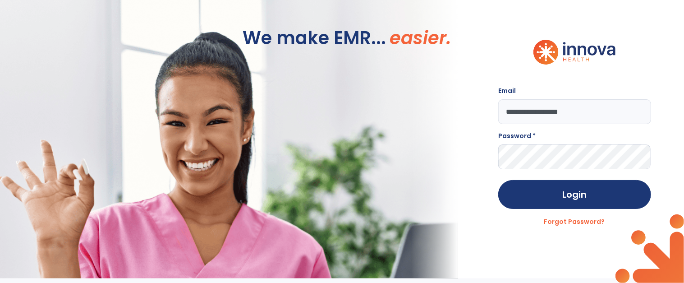
type input "**********"
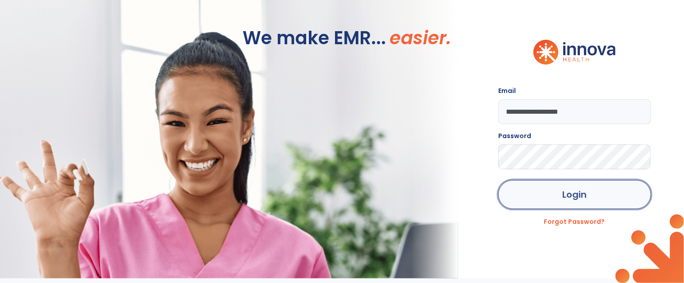
click at [587, 205] on button "Login" at bounding box center [574, 194] width 153 height 29
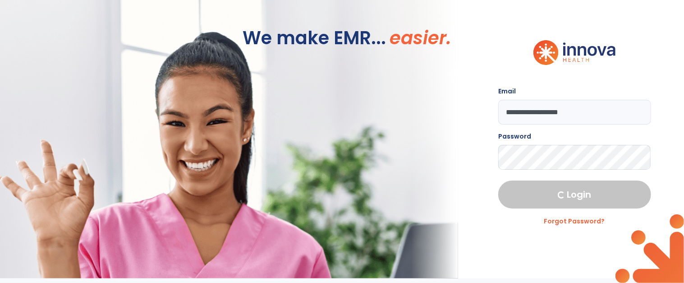
select select "****"
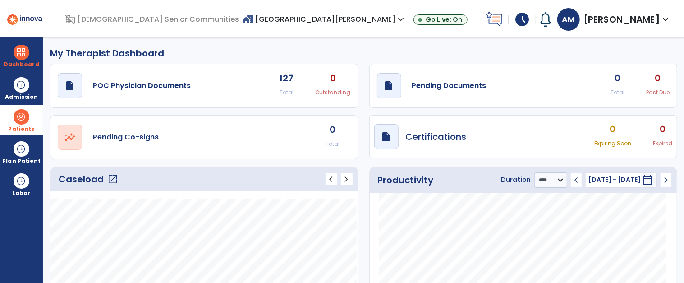
click at [21, 116] on span at bounding box center [21, 116] width 15 height 15
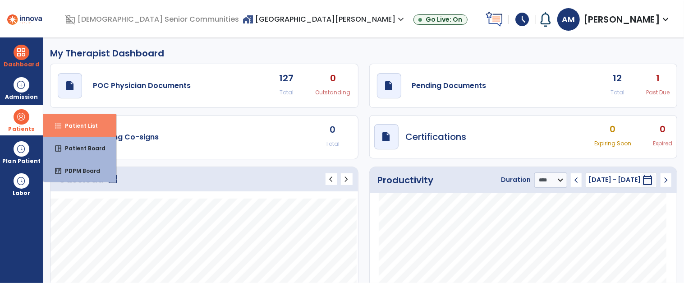
click at [79, 127] on span "Patient List" at bounding box center [78, 126] width 40 height 8
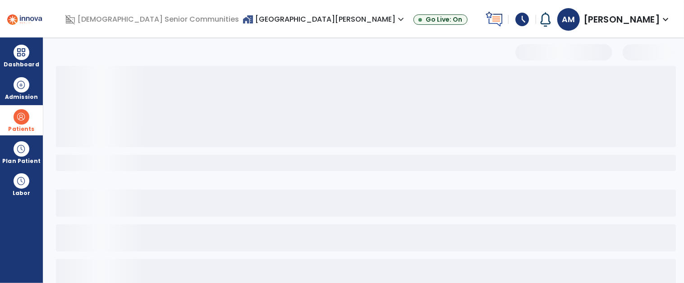
select select "***"
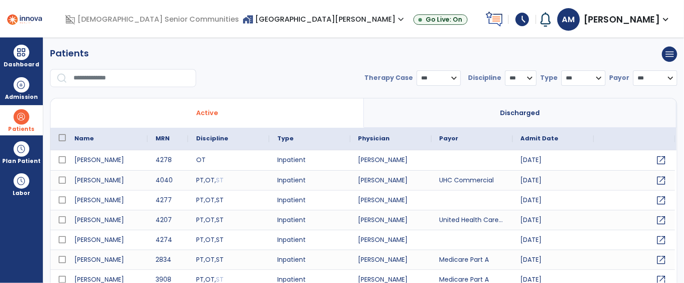
click at [138, 78] on input "Search Directory" at bounding box center [132, 77] width 118 height 17
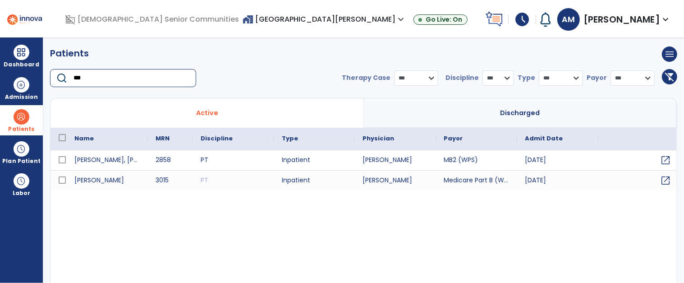
type input "***"
click at [665, 159] on span "open_in_new" at bounding box center [666, 159] width 11 height 11
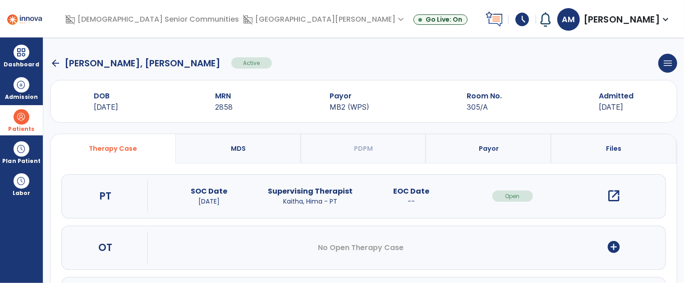
click at [621, 249] on button "add_circle" at bounding box center [613, 247] width 23 height 17
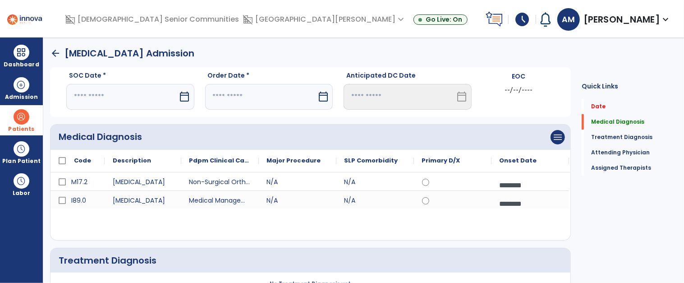
click at [158, 101] on input "text" at bounding box center [122, 96] width 111 height 25
select select "*"
select select "****"
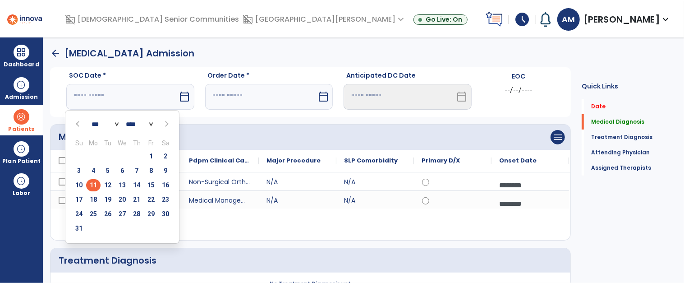
click at [96, 185] on span "11" at bounding box center [93, 185] width 14 height 12
type input "*********"
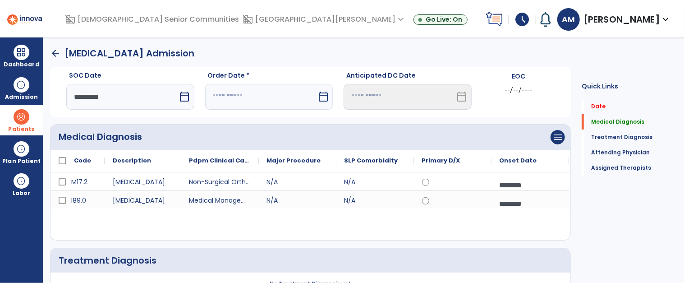
click at [275, 96] on input "text" at bounding box center [261, 96] width 111 height 25
select select "*"
select select "****"
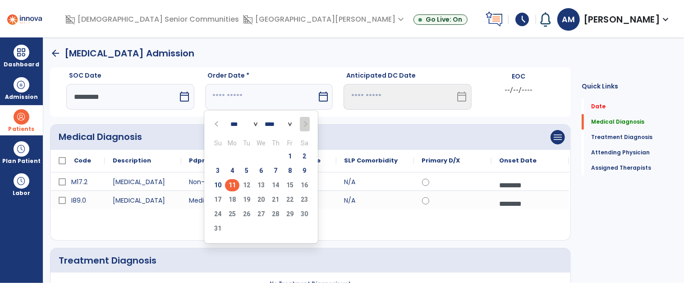
click at [232, 187] on span "11" at bounding box center [232, 185] width 14 height 12
type input "*********"
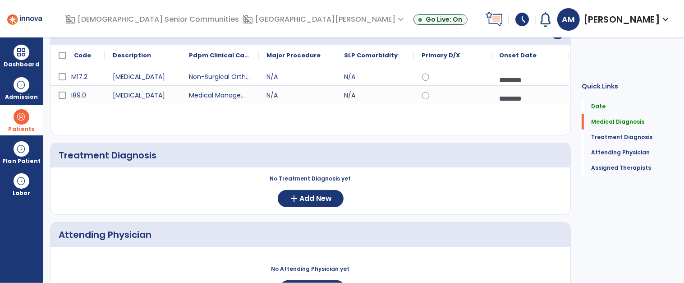
scroll to position [281, 0]
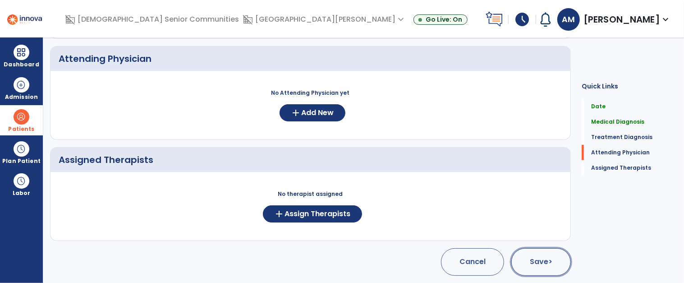
click at [553, 263] on button "Save >" at bounding box center [541, 261] width 60 height 27
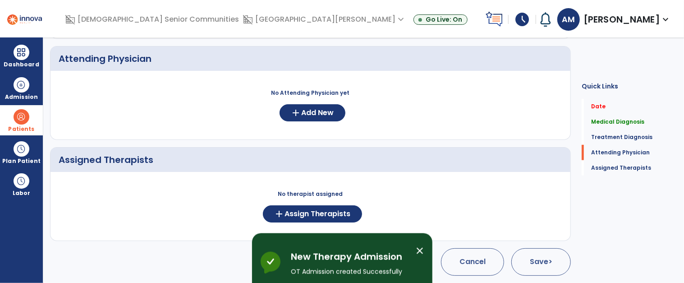
scroll to position [60, 0]
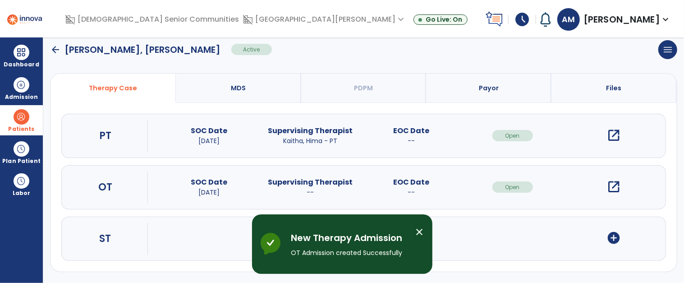
click at [615, 187] on div "open_in_new" at bounding box center [614, 187] width 14 height 14
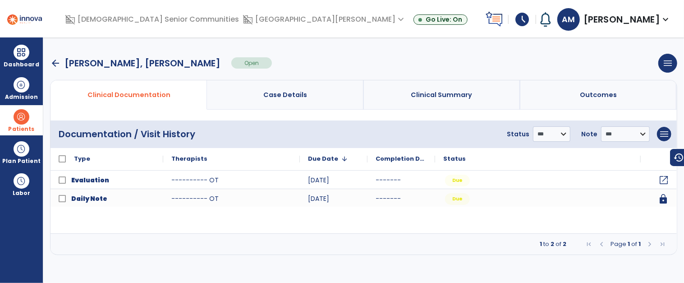
click at [664, 182] on span "open_in_new" at bounding box center [663, 179] width 11 height 11
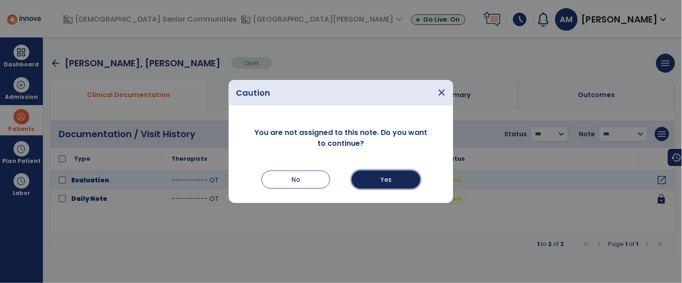
click at [396, 183] on button "Yes" at bounding box center [386, 179] width 69 height 18
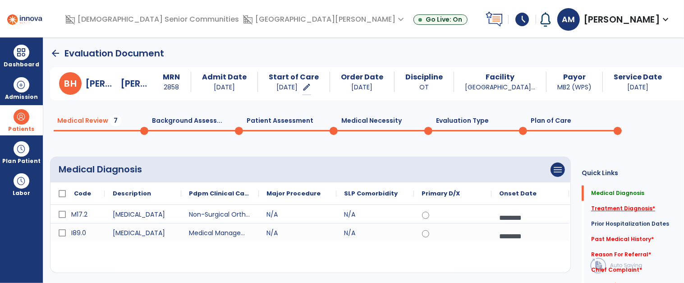
click at [642, 209] on link "Treatment Diagnosis *" at bounding box center [623, 208] width 64 height 8
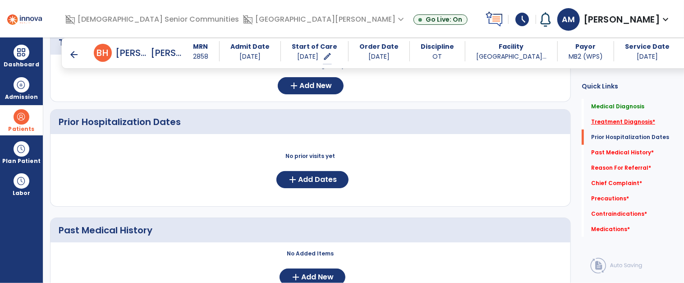
scroll to position [246, 0]
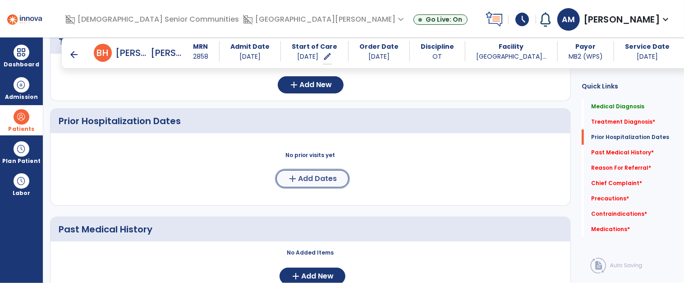
click at [335, 183] on span "Add Dates" at bounding box center [317, 178] width 39 height 9
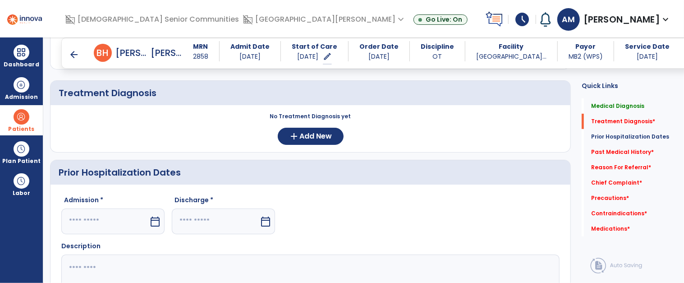
scroll to position [165, 0]
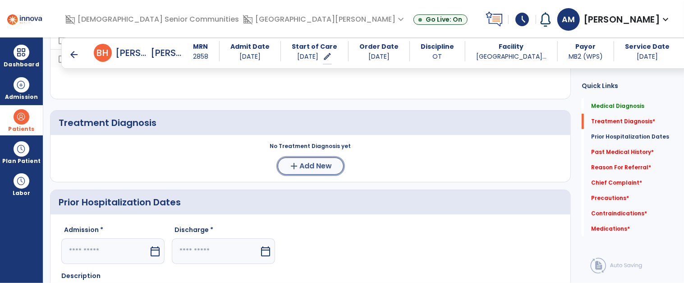
click at [320, 165] on span "Add New" at bounding box center [316, 165] width 32 height 9
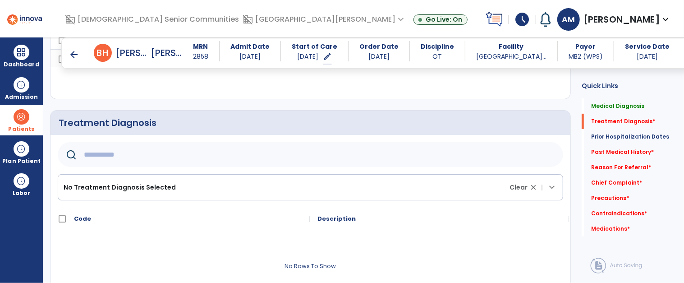
click at [274, 155] on input "Search Directory" at bounding box center [321, 154] width 474 height 25
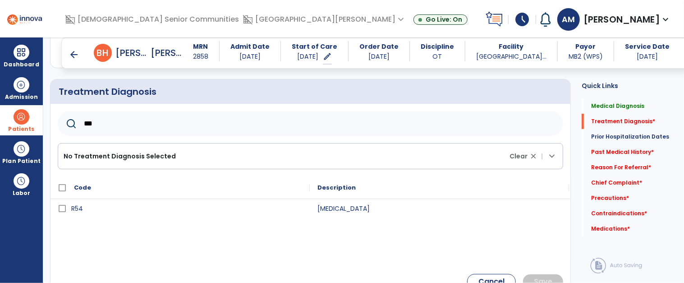
scroll to position [197, 0]
type input "***"
click at [61, 211] on div "Press SPACE to select this row." at bounding box center [62, 208] width 7 height 18
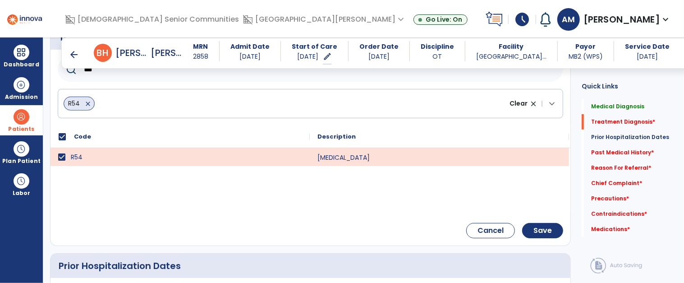
scroll to position [260, 0]
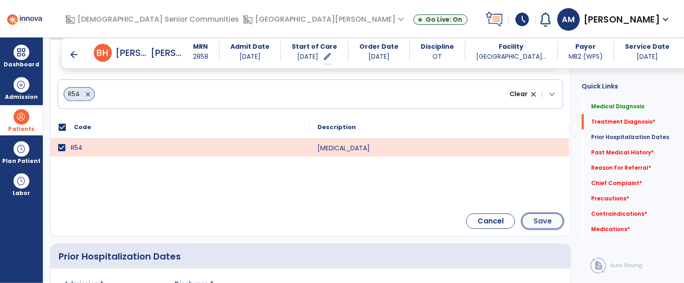
click at [545, 224] on span "Save" at bounding box center [542, 220] width 18 height 9
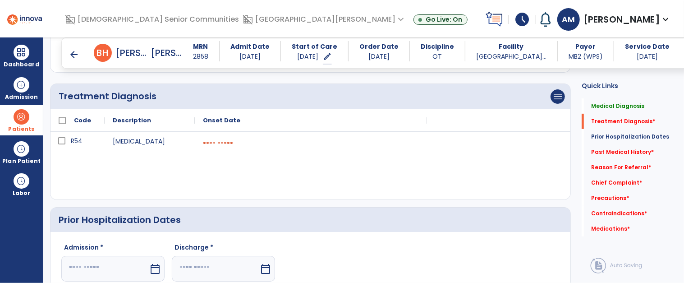
scroll to position [191, 0]
click at [240, 156] on div "[MEDICAL_DATA] calendar_today" at bounding box center [238, 166] width 376 height 68
click at [241, 147] on input "Press SPACE to select this row." at bounding box center [311, 145] width 216 height 25
select select "*"
select select "****"
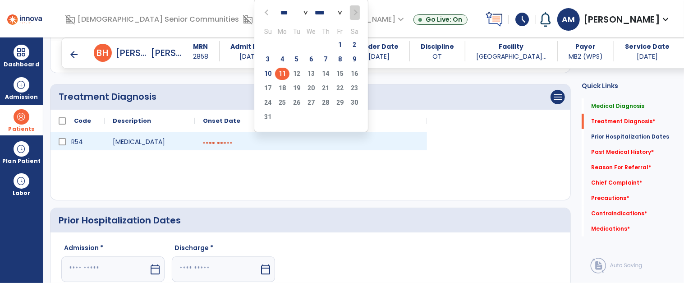
click at [282, 73] on span "11" at bounding box center [282, 74] width 14 height 12
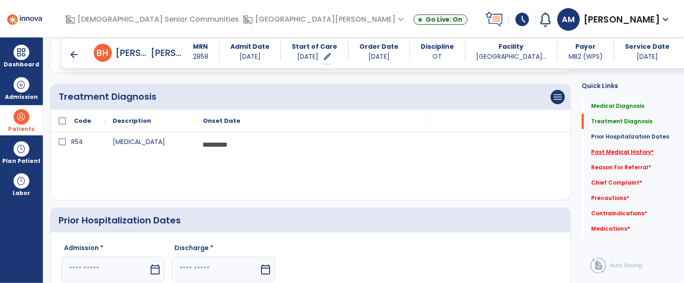
click at [624, 150] on link "Past Medical History *" at bounding box center [622, 152] width 63 height 8
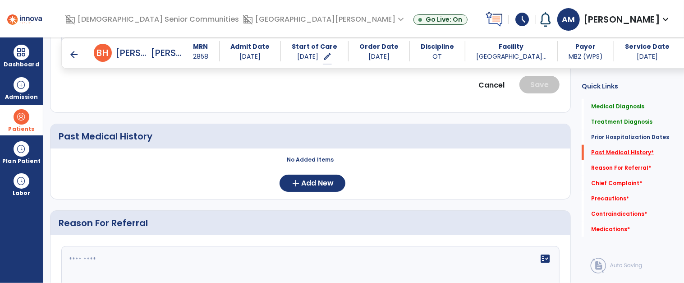
scroll to position [498, 0]
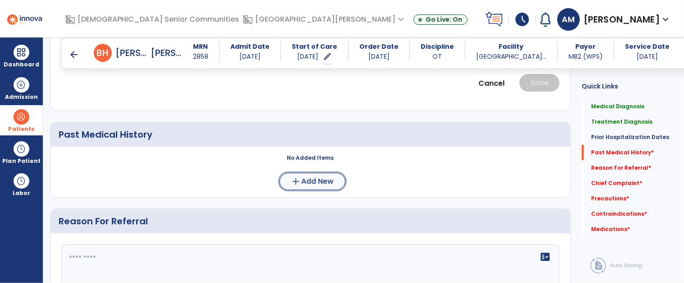
click at [322, 185] on span "Add New" at bounding box center [318, 181] width 32 height 9
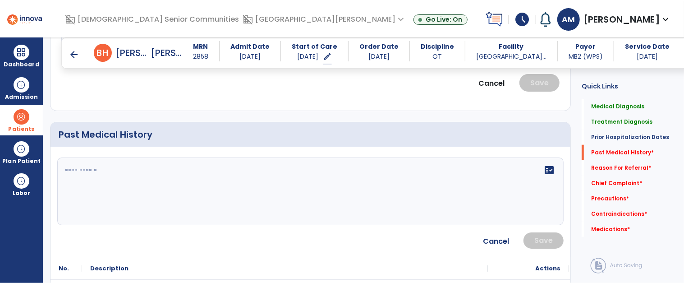
click at [119, 188] on div "fact_check" at bounding box center [310, 191] width 506 height 68
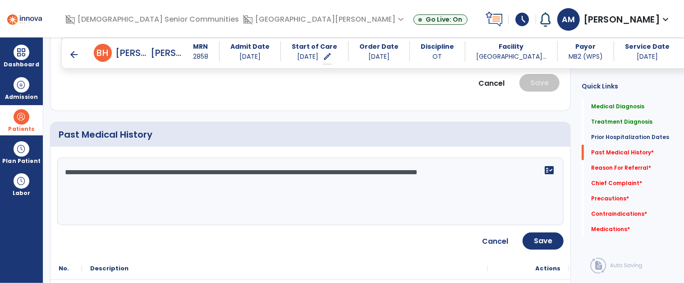
type textarea "**********"
click at [559, 245] on button "Save" at bounding box center [542, 240] width 41 height 17
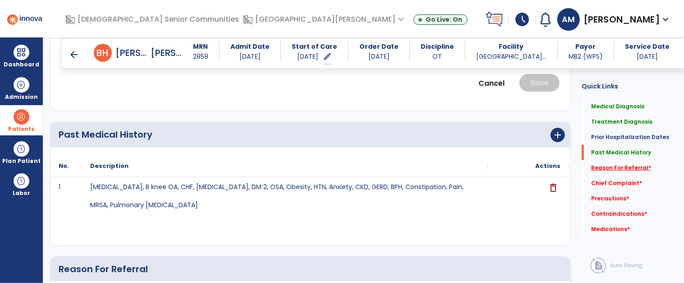
click at [648, 167] on span "*" at bounding box center [649, 168] width 3 height 8
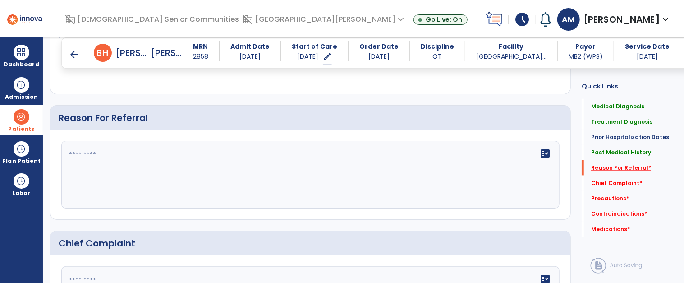
scroll to position [651, 0]
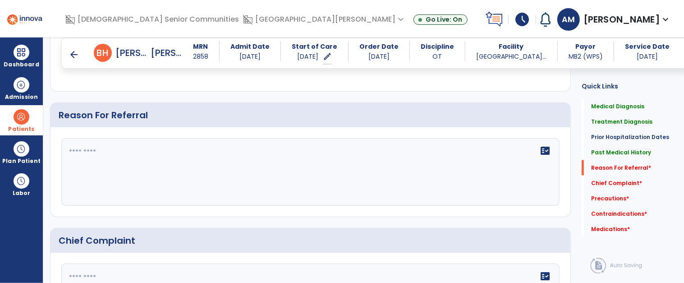
click at [359, 175] on div "fact_check" at bounding box center [310, 172] width 498 height 68
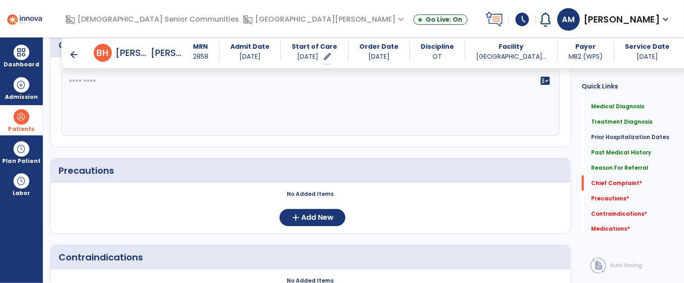
scroll to position [865, 0]
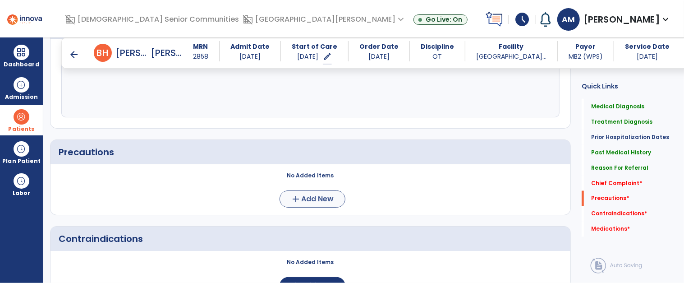
type textarea "**********"
click at [333, 206] on button "add Add New" at bounding box center [312, 198] width 66 height 17
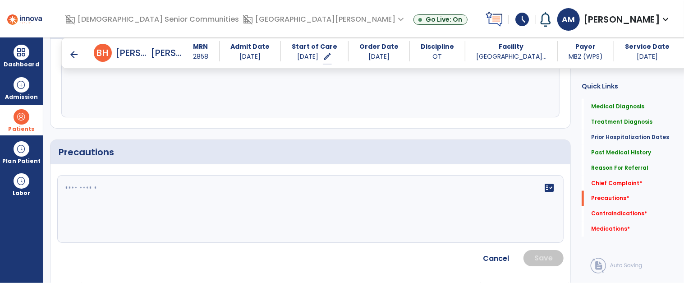
click at [329, 224] on div "fact_check" at bounding box center [310, 209] width 506 height 68
type textarea "**********"
click at [543, 254] on span "Save" at bounding box center [543, 258] width 18 height 9
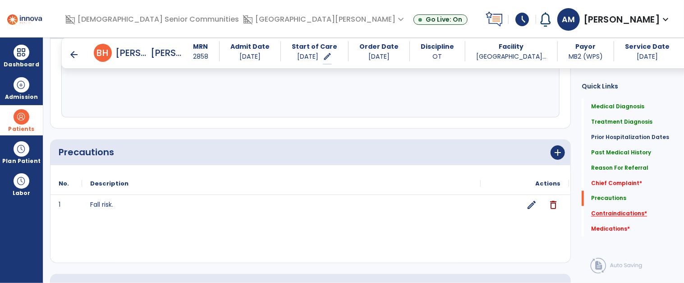
click at [632, 213] on link "Contraindications *" at bounding box center [619, 214] width 56 height 8
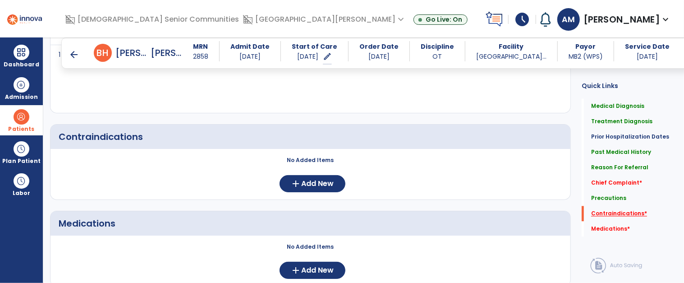
scroll to position [1017, 0]
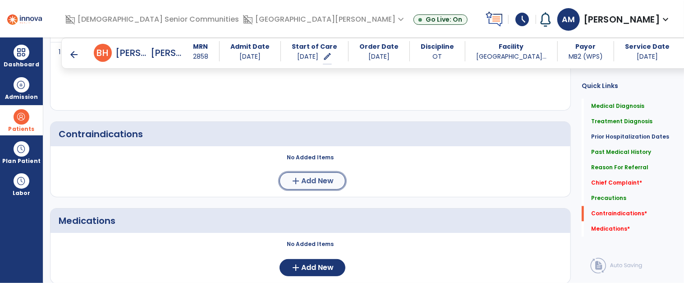
click at [327, 188] on button "add Add New" at bounding box center [312, 180] width 66 height 17
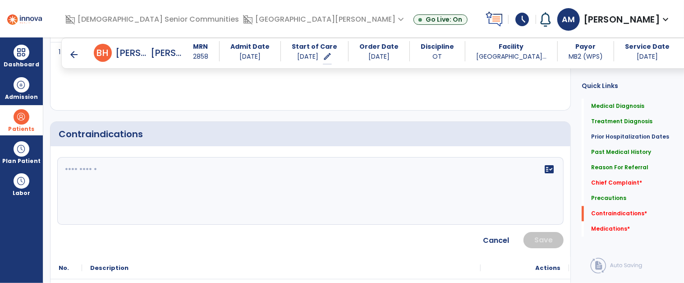
click at [341, 205] on div "fact_check" at bounding box center [310, 191] width 506 height 68
type textarea "*****"
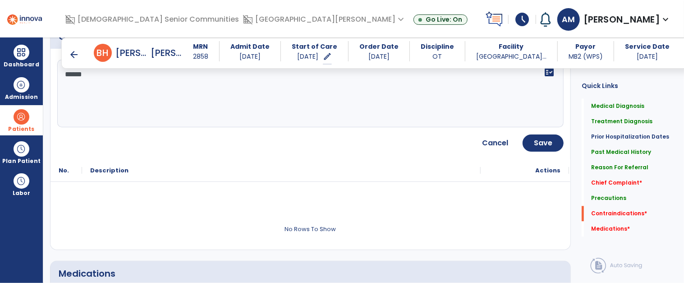
scroll to position [1110, 0]
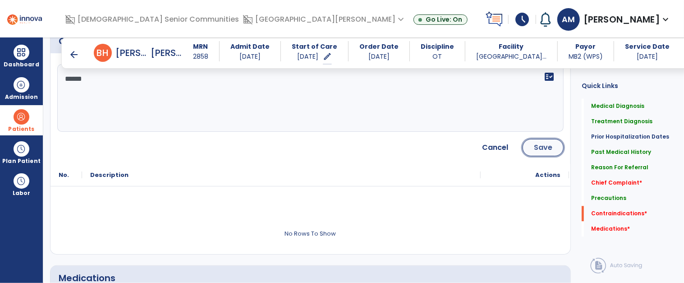
click at [554, 148] on button "Save" at bounding box center [542, 147] width 41 height 17
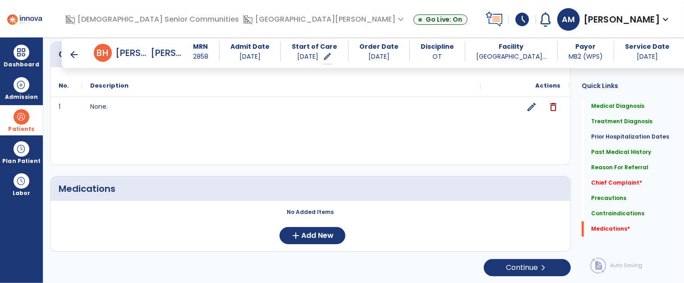
scroll to position [1099, 0]
click at [310, 237] on span "Add New" at bounding box center [318, 234] width 32 height 9
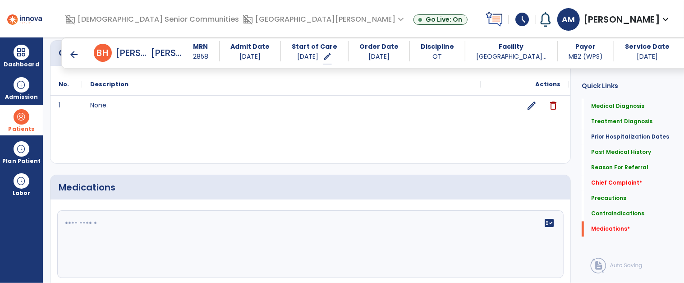
click at [296, 229] on textarea at bounding box center [310, 244] width 504 height 67
type textarea "**********"
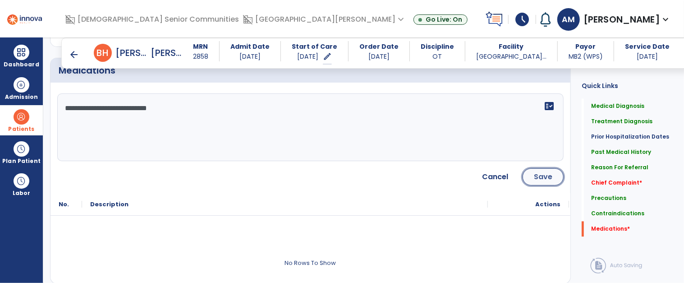
click at [543, 177] on span "Save" at bounding box center [543, 176] width 18 height 9
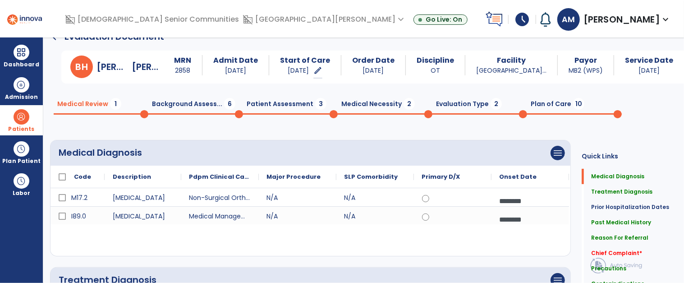
scroll to position [0, 0]
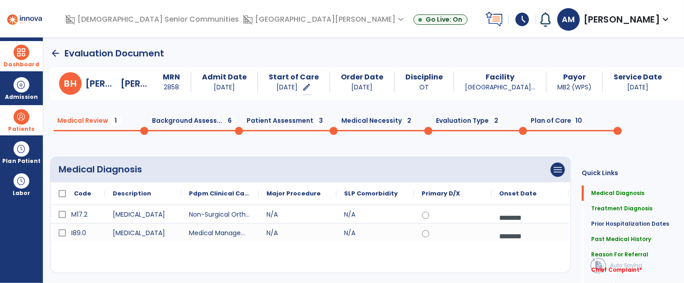
click at [31, 60] on span "Dashboard" at bounding box center [21, 56] width 35 height 30
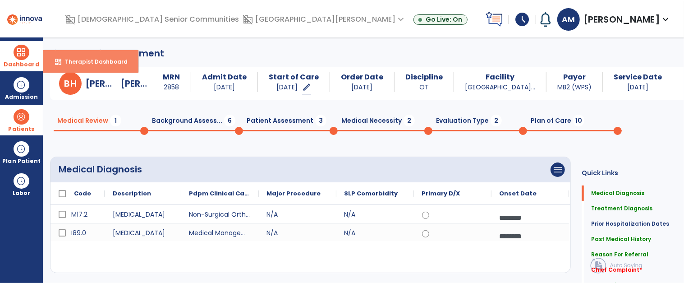
click at [102, 70] on button "dashboard Therapist Dashboard" at bounding box center [90, 61] width 95 height 23
select select "****"
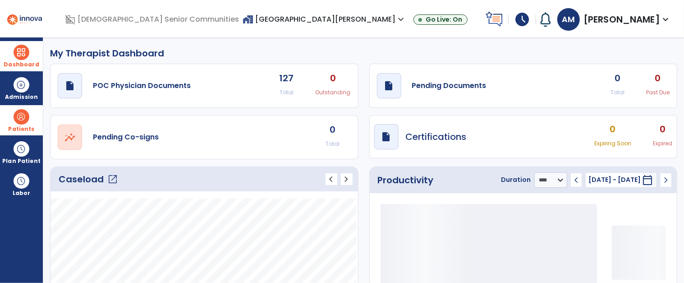
click at [116, 177] on span "open_in_new" at bounding box center [112, 179] width 11 height 11
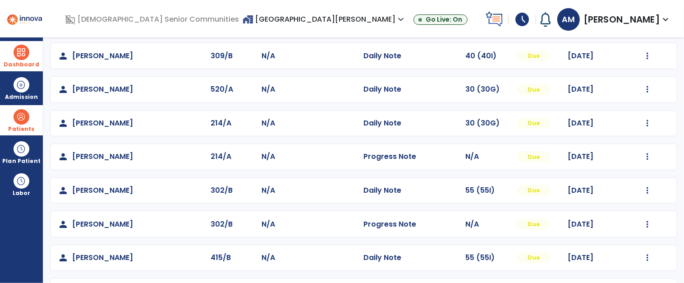
scroll to position [204, 0]
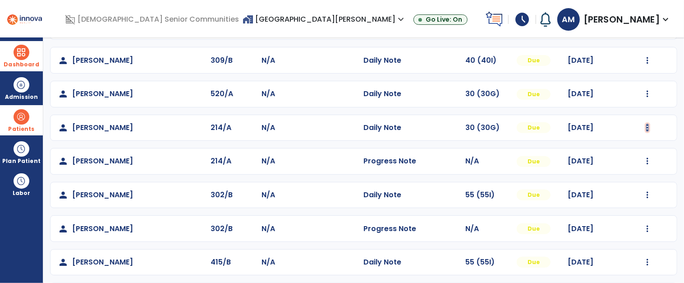
click at [492, 169] on div "person [PERSON_NAME] 214/A N/A Progress Note N/A Due [DATE] Mark Visit As Compl…" at bounding box center [363, 161] width 627 height 27
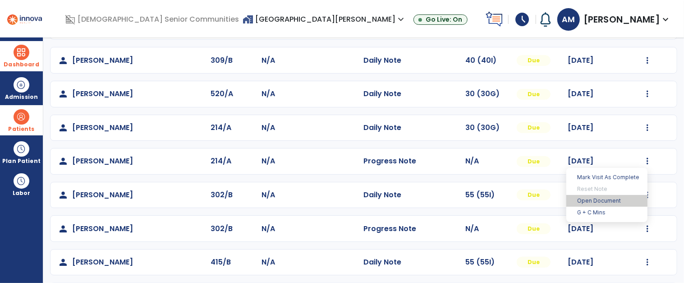
click at [612, 200] on button "Open Document" at bounding box center [606, 201] width 81 height 12
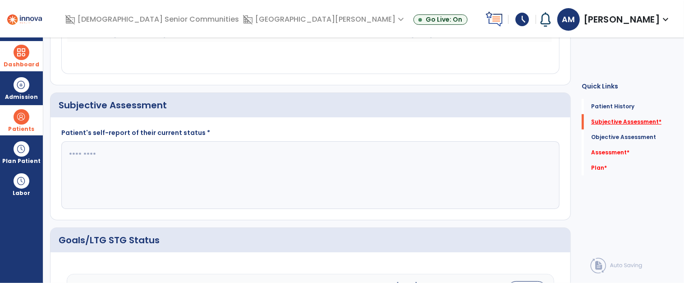
click at [634, 123] on link "Subjective Assessment *" at bounding box center [626, 122] width 70 height 8
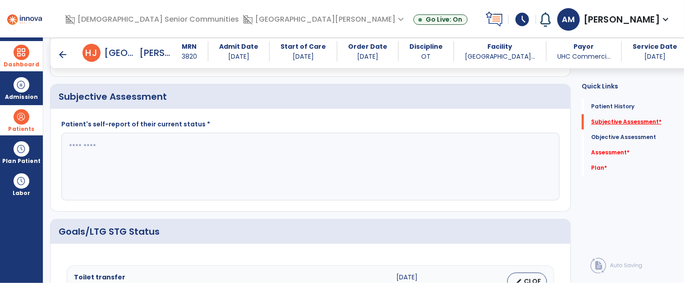
scroll to position [200, 0]
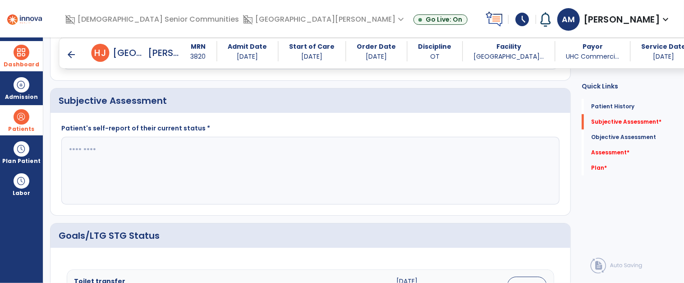
click at [408, 174] on textarea at bounding box center [309, 170] width 495 height 67
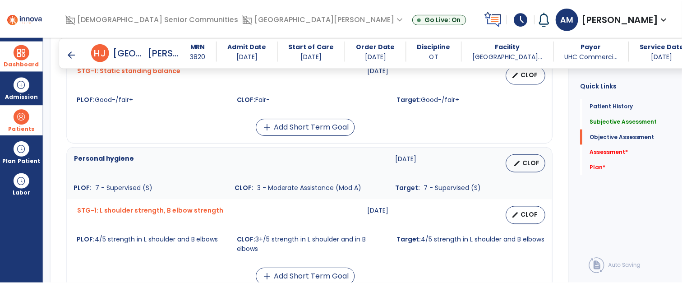
scroll to position [467, 0]
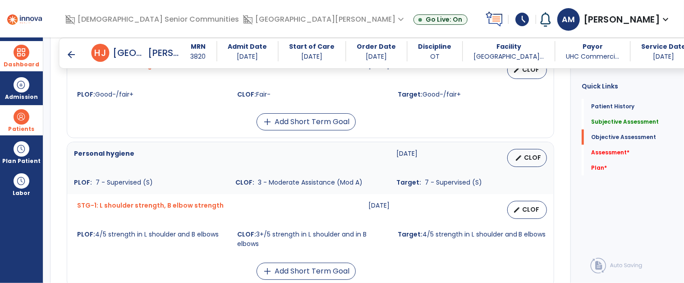
type textarea "**********"
click at [540, 209] on button "edit CLOF" at bounding box center [527, 210] width 40 height 18
select select "********"
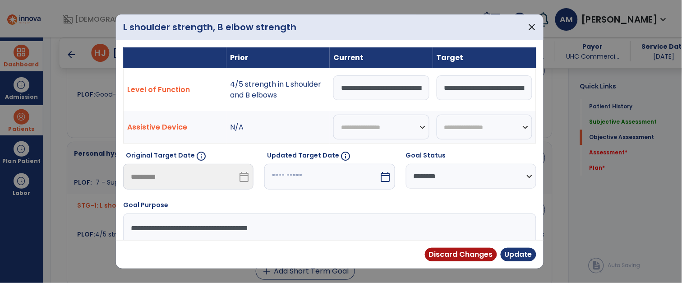
click at [388, 90] on input "**********" at bounding box center [381, 87] width 96 height 25
type input "**********"
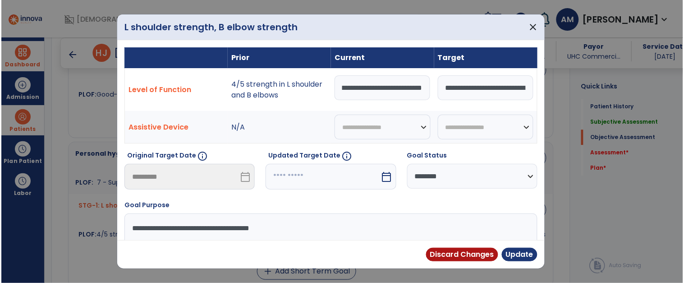
scroll to position [0, 92]
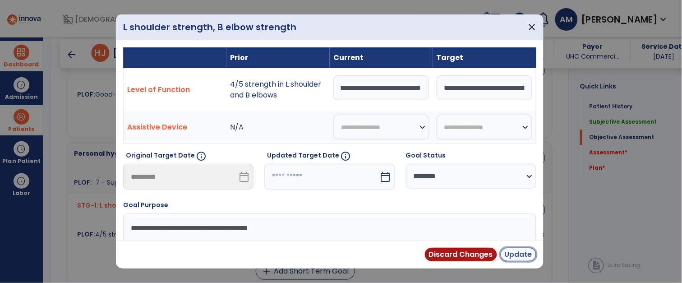
click at [523, 255] on button "Update" at bounding box center [518, 254] width 36 height 14
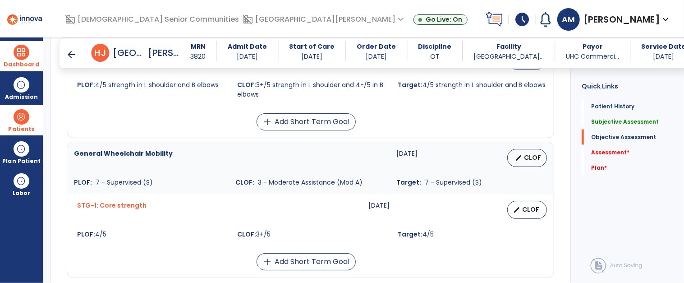
scroll to position [617, 0]
click at [609, 151] on link "Assessment *" at bounding box center [610, 152] width 38 height 8
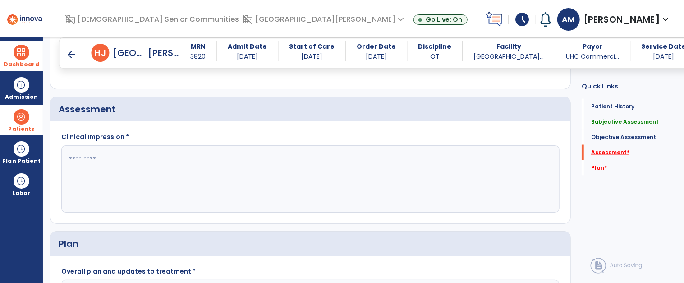
scroll to position [831, 0]
click at [380, 179] on textarea at bounding box center [309, 178] width 495 height 67
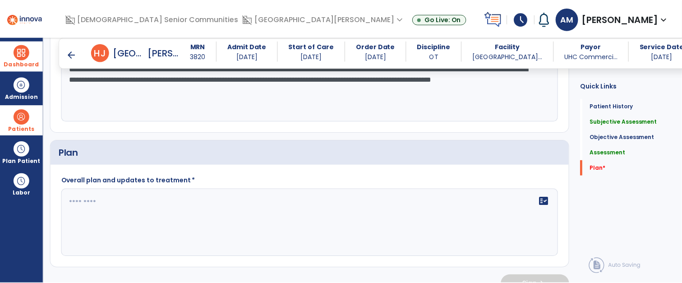
scroll to position [939, 0]
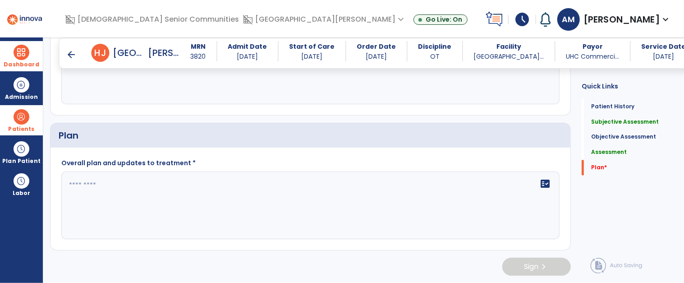
type textarea "**********"
click at [270, 213] on div "fact_check" at bounding box center [310, 205] width 498 height 68
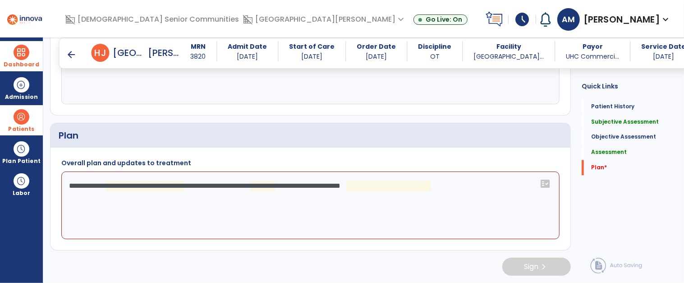
click at [162, 188] on textarea "**********" at bounding box center [309, 205] width 495 height 67
click at [225, 184] on textarea "**********" at bounding box center [309, 205] width 495 height 67
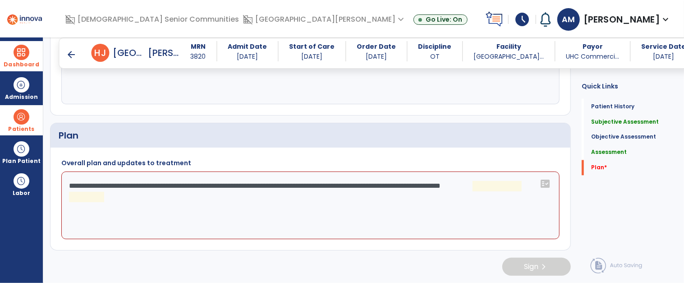
click at [506, 197] on textarea "**********" at bounding box center [309, 205] width 495 height 67
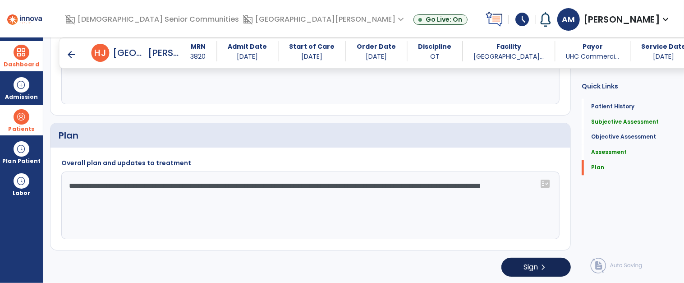
type textarea "**********"
click at [543, 271] on span "chevron_right" at bounding box center [543, 266] width 11 height 11
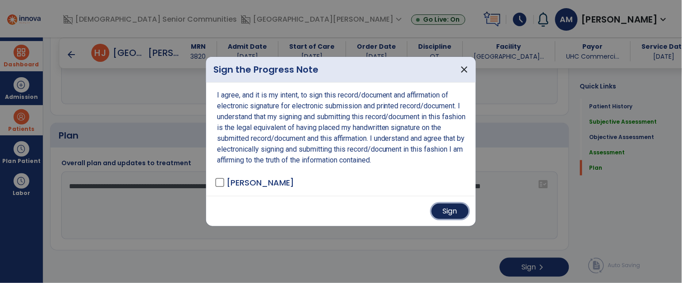
click at [454, 206] on button "Sign" at bounding box center [449, 210] width 37 height 15
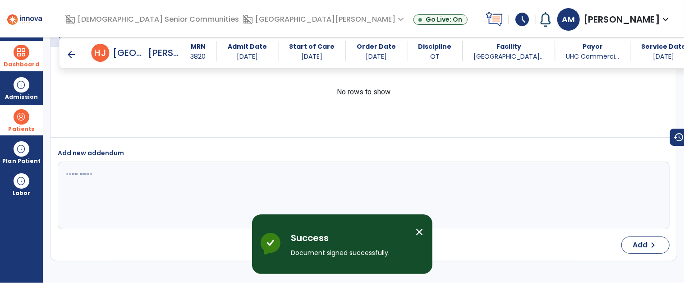
click at [26, 57] on span at bounding box center [21, 52] width 15 height 15
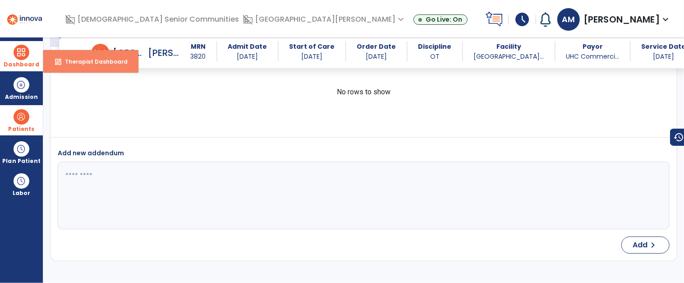
click at [92, 58] on span "Therapist Dashboard" at bounding box center [93, 62] width 70 height 8
select select "****"
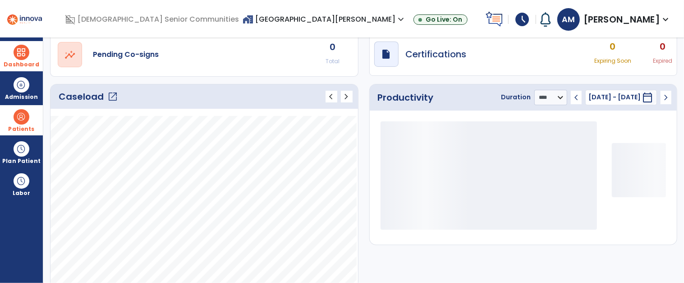
click at [110, 94] on span "open_in_new" at bounding box center [112, 96] width 11 height 11
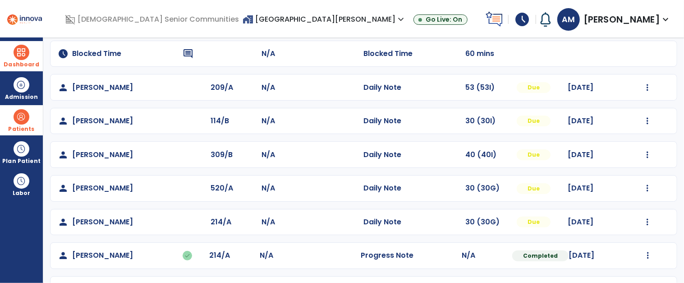
scroll to position [111, 0]
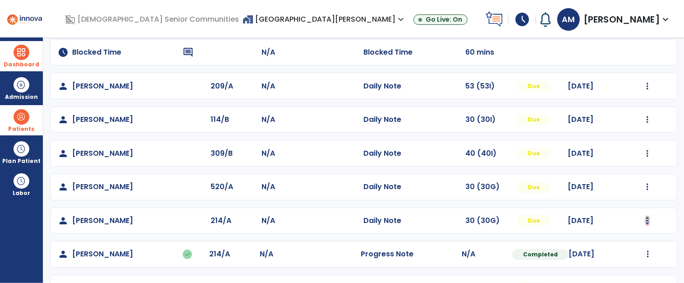
click at [646, 23] on img at bounding box center [647, 18] width 2 height 7
click at [618, 255] on button "Open Document" at bounding box center [606, 259] width 81 height 12
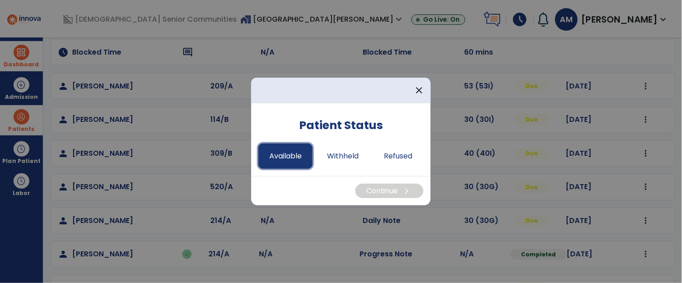
click at [294, 164] on button "Available" at bounding box center [285, 155] width 54 height 25
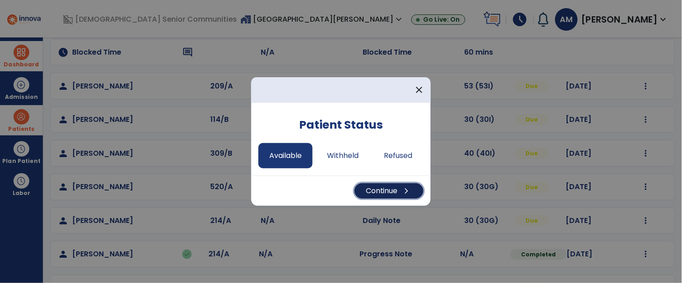
click at [406, 191] on span "chevron_right" at bounding box center [406, 190] width 11 height 11
select select "*"
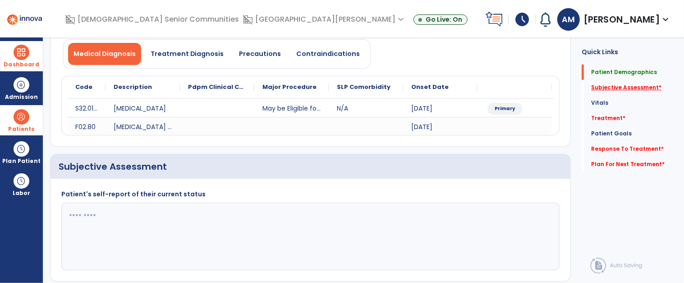
click at [636, 87] on link "Subjective Assessment *" at bounding box center [626, 87] width 70 height 8
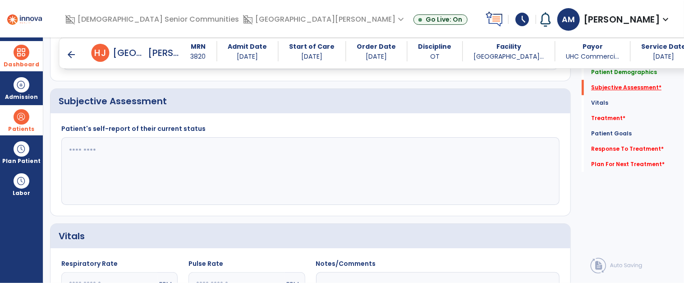
scroll to position [168, 0]
click at [343, 169] on textarea at bounding box center [309, 170] width 495 height 67
type textarea "*"
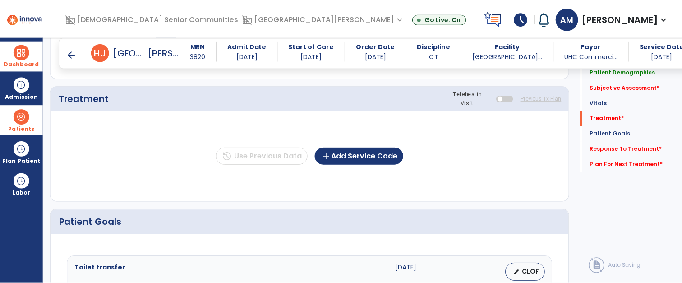
scroll to position [502, 0]
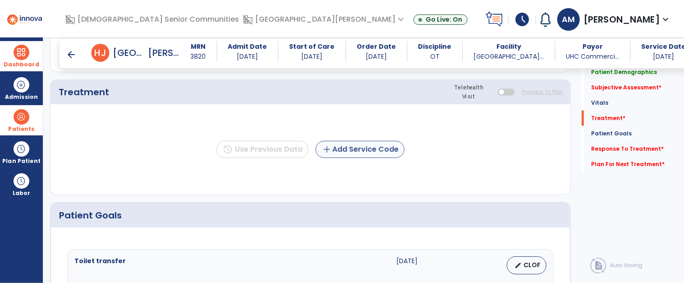
type textarea "**********"
click at [372, 156] on button "add Add Service Code" at bounding box center [360, 149] width 89 height 17
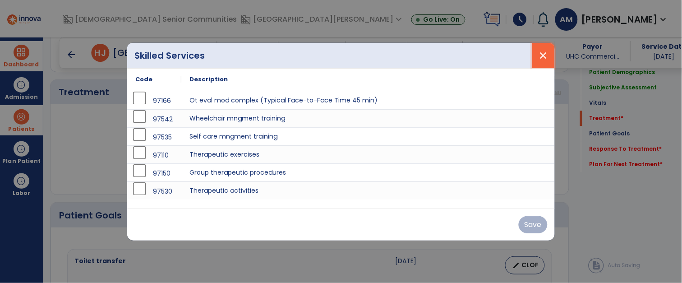
click at [542, 53] on span "close" at bounding box center [543, 55] width 11 height 11
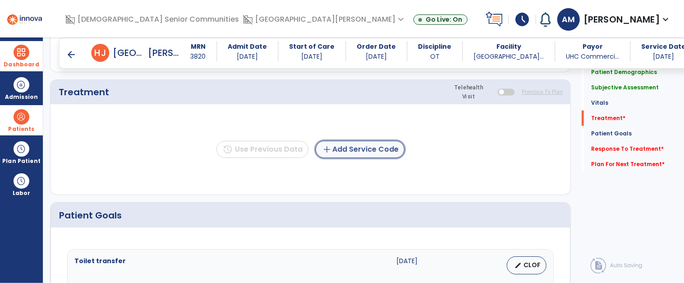
click at [381, 151] on button "add Add Service Code" at bounding box center [360, 149] width 89 height 17
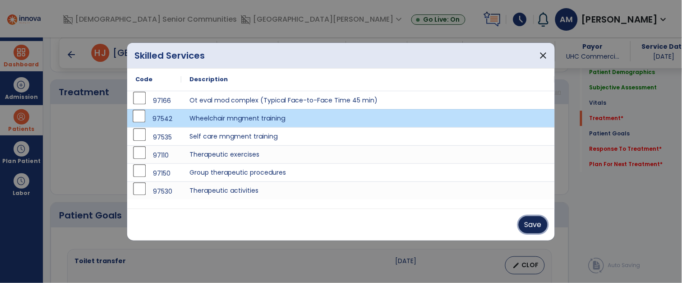
click at [535, 229] on button "Save" at bounding box center [532, 224] width 29 height 17
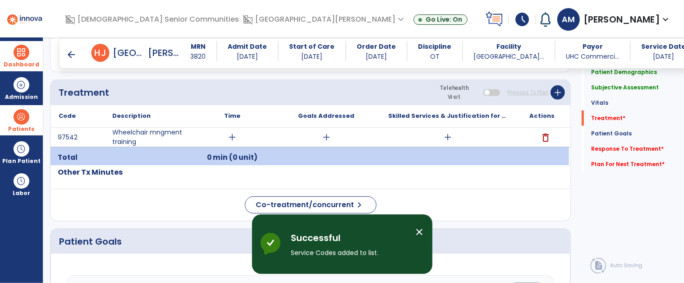
click at [236, 134] on span "add" at bounding box center [232, 137] width 11 height 11
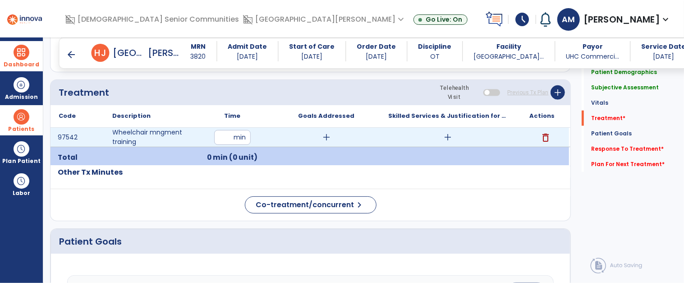
type input "**"
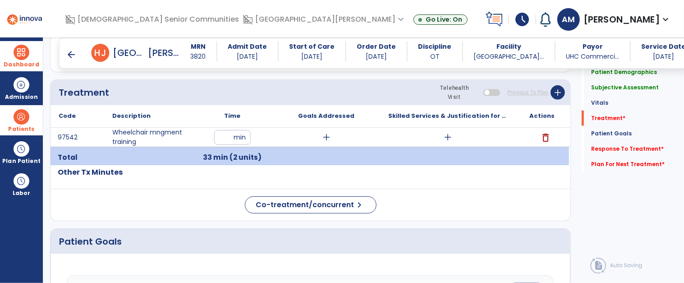
click at [449, 138] on span "add" at bounding box center [447, 137] width 11 height 11
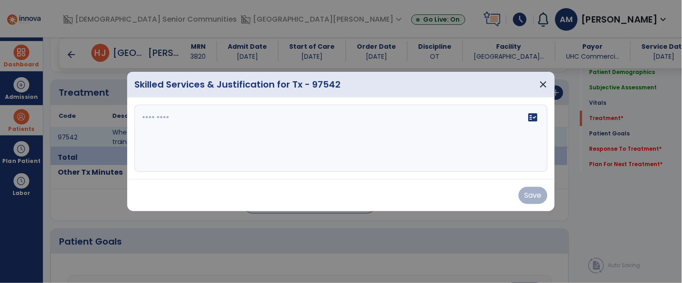
click at [412, 134] on div "fact_check" at bounding box center [340, 139] width 413 height 68
type textarea "*"
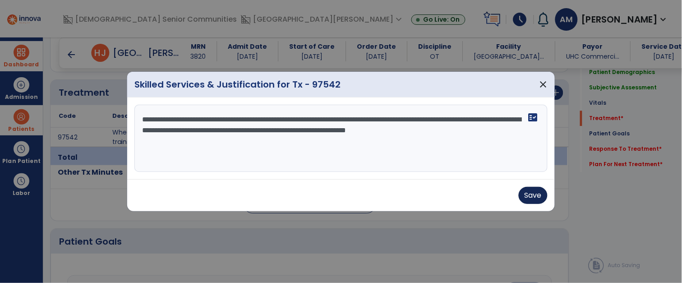
type textarea "**********"
click at [535, 190] on button "Save" at bounding box center [532, 195] width 29 height 17
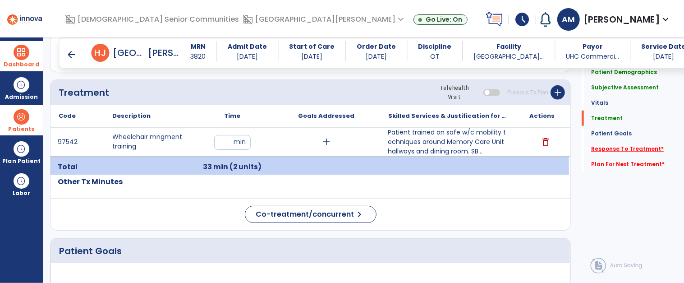
click at [637, 149] on link "Response To Treatment *" at bounding box center [627, 149] width 73 height 8
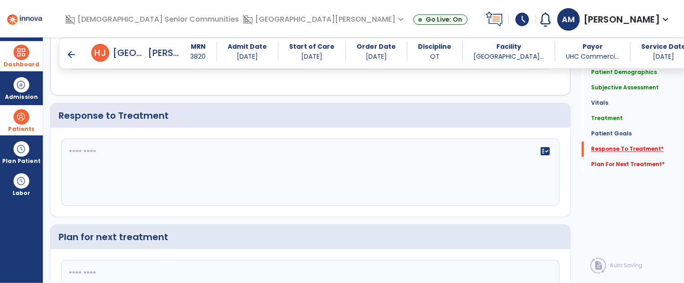
scroll to position [1091, 0]
click at [368, 175] on div "fact_check" at bounding box center [310, 171] width 498 height 68
type textarea "*"
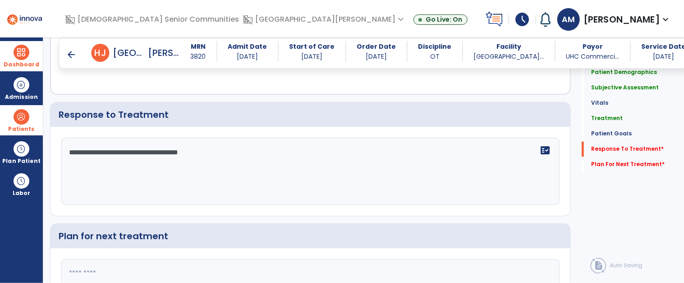
scroll to position [1177, 0]
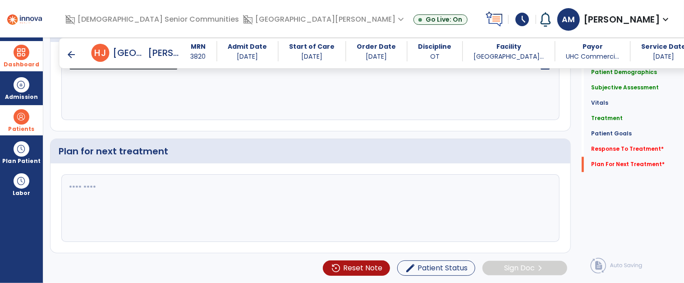
type textarea "**********"
click at [225, 207] on textarea at bounding box center [309, 207] width 495 height 67
type textarea "*******"
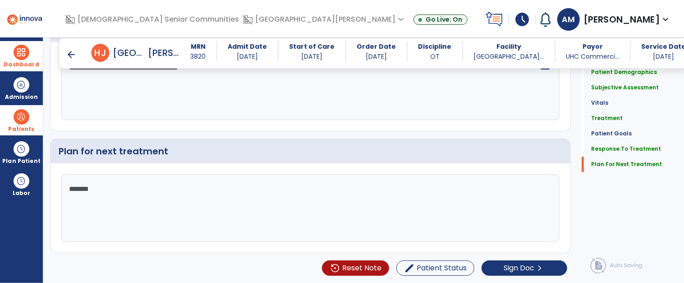
click at [22, 51] on span at bounding box center [21, 52] width 15 height 15
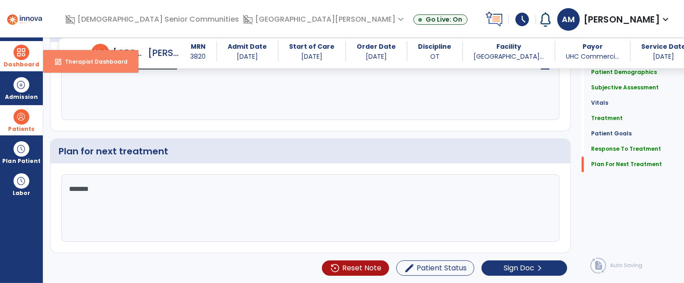
click at [85, 67] on button "dashboard Therapist Dashboard" at bounding box center [90, 61] width 95 height 23
select select "****"
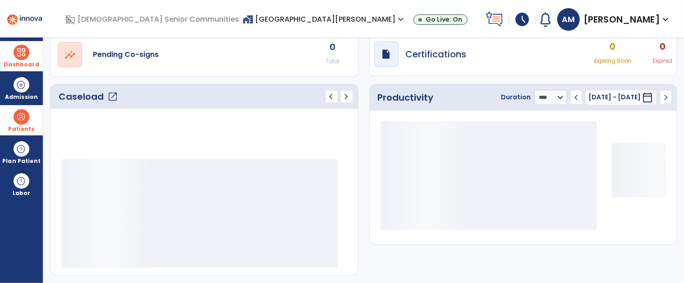
scroll to position [82, 0]
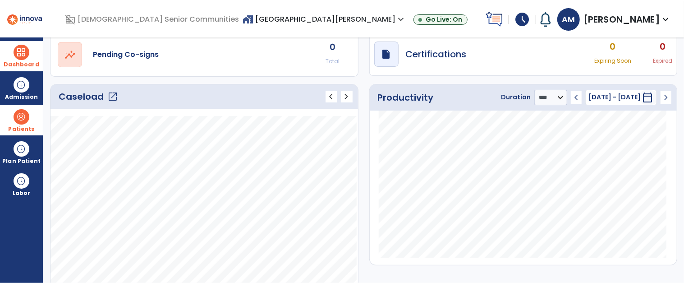
click at [109, 93] on span "open_in_new" at bounding box center [112, 96] width 11 height 11
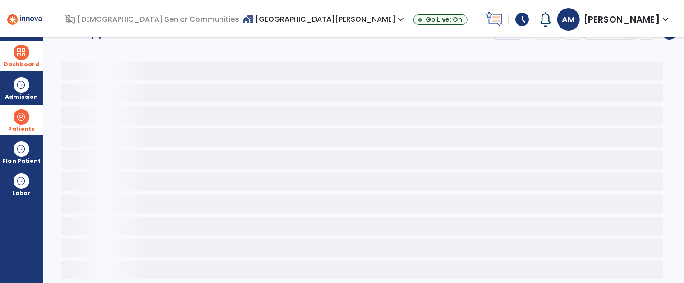
scroll to position [24, 0]
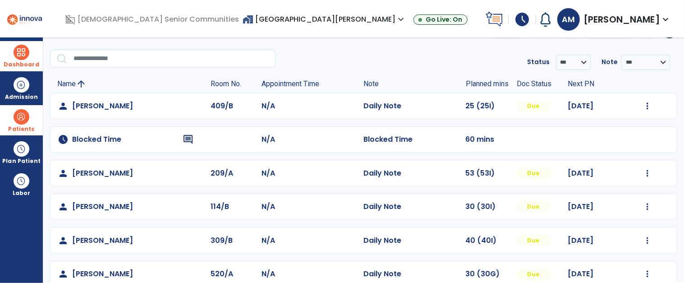
click at [25, 123] on span at bounding box center [21, 116] width 15 height 15
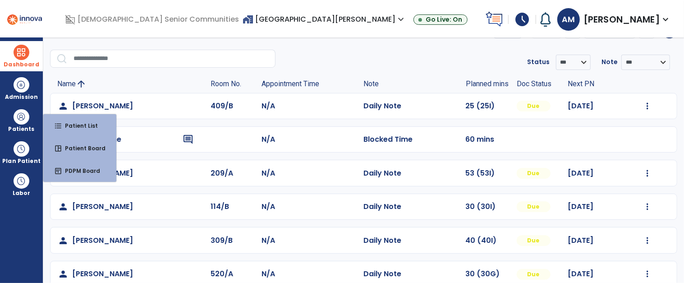
click at [27, 60] on span "Dashboard" at bounding box center [21, 56] width 35 height 30
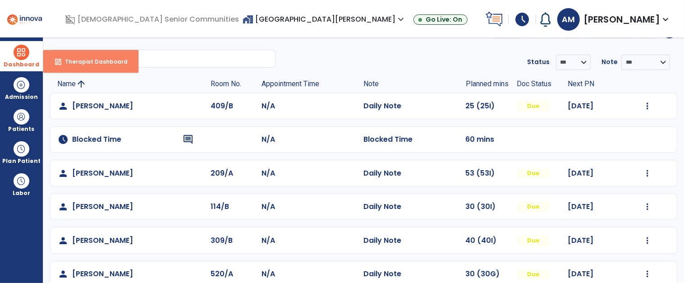
click at [110, 58] on span "Therapist Dashboard" at bounding box center [93, 62] width 70 height 8
select select "****"
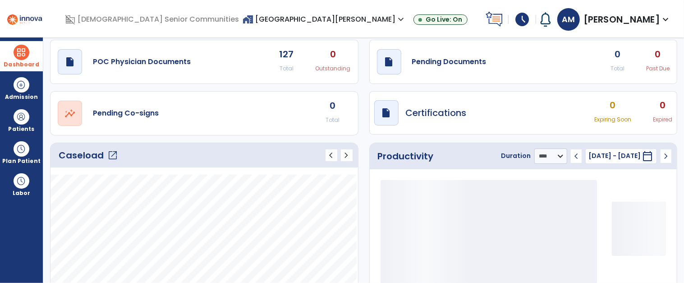
click at [114, 154] on span "open_in_new" at bounding box center [112, 155] width 11 height 11
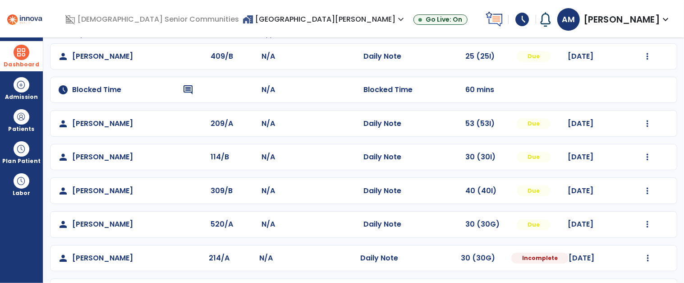
scroll to position [82, 0]
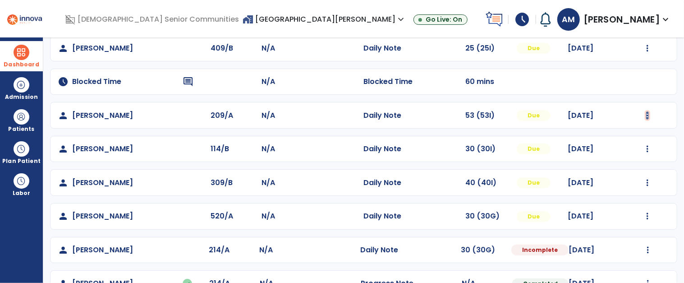
click at [646, 52] on img at bounding box center [647, 48] width 2 height 7
click at [612, 150] on button "Open Document" at bounding box center [606, 153] width 81 height 12
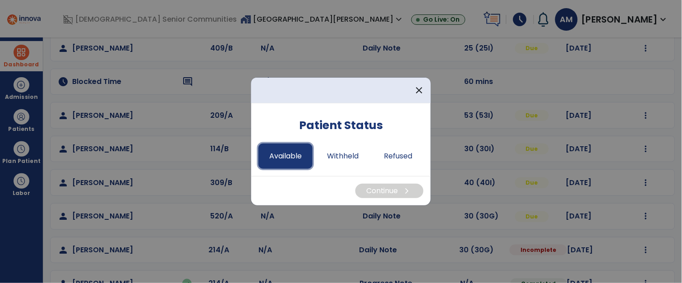
click at [284, 160] on button "Available" at bounding box center [285, 155] width 54 height 25
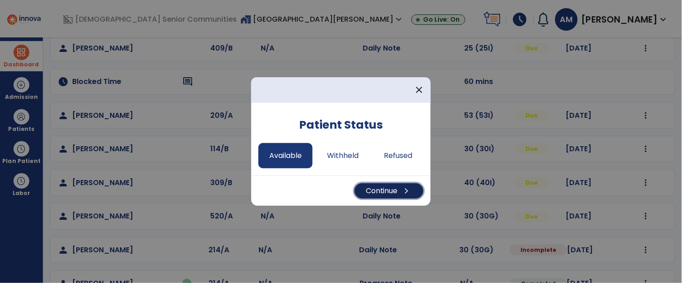
click at [388, 191] on button "Continue chevron_right" at bounding box center [388, 190] width 69 height 15
select select "*"
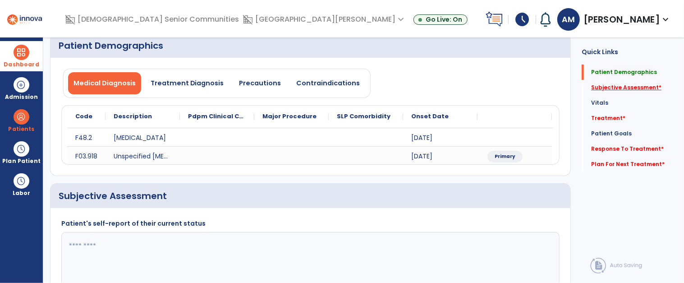
click at [639, 87] on link "Subjective Assessment *" at bounding box center [626, 87] width 70 height 8
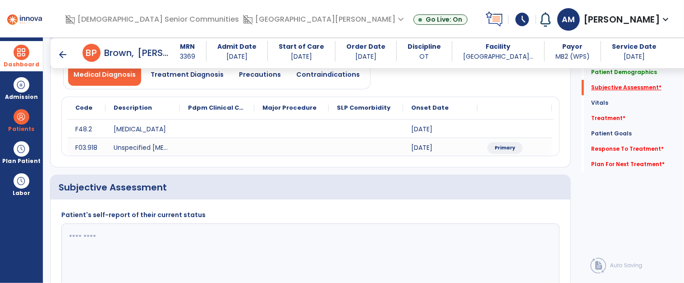
scroll to position [168, 0]
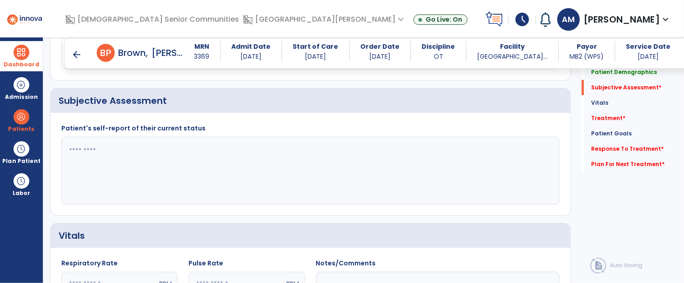
click at [348, 152] on textarea at bounding box center [309, 170] width 495 height 67
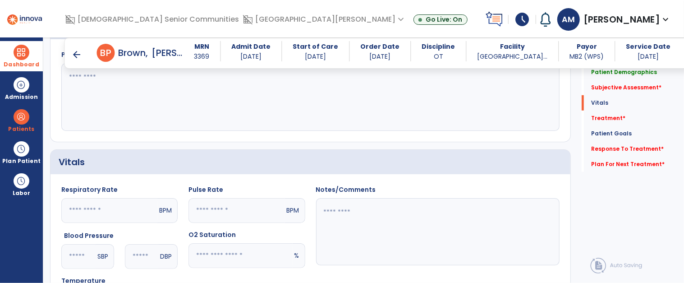
scroll to position [0, 0]
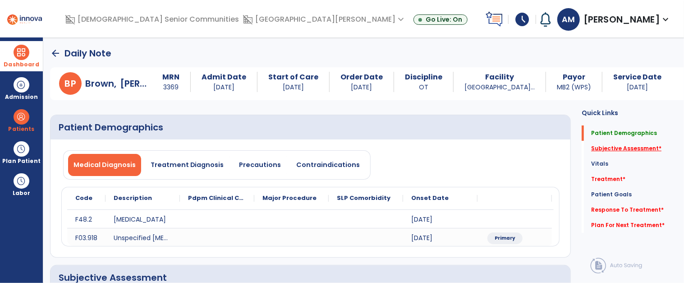
click at [630, 148] on link "Subjective Assessment *" at bounding box center [626, 148] width 70 height 8
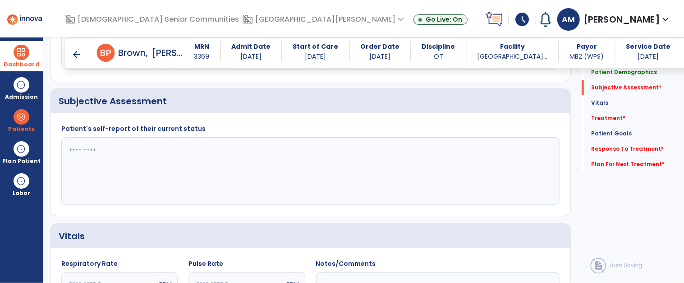
scroll to position [168, 0]
click at [351, 174] on textarea at bounding box center [309, 170] width 495 height 67
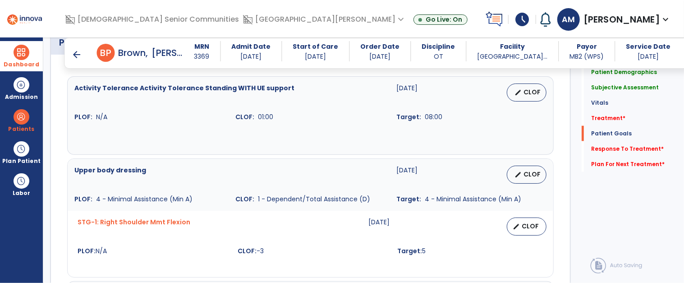
scroll to position [676, 0]
type textarea "**********"
click at [623, 118] on span "*" at bounding box center [624, 118] width 3 height 8
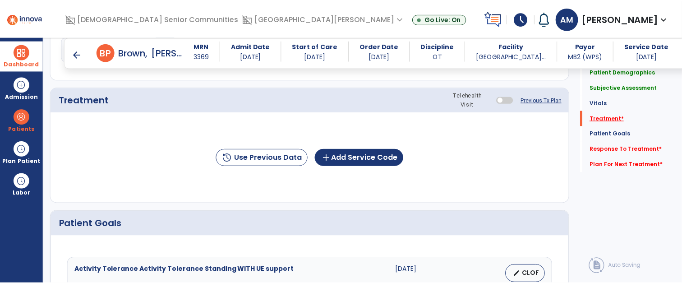
scroll to position [479, 0]
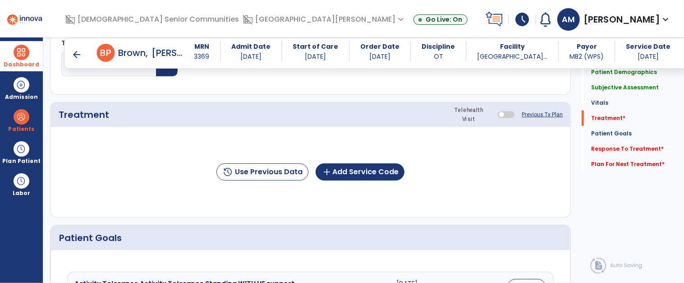
click at [369, 192] on div "history Use Previous Data add Add Service Code" at bounding box center [310, 172] width 520 height 90
click at [376, 173] on button "add Add Service Code" at bounding box center [360, 171] width 89 height 17
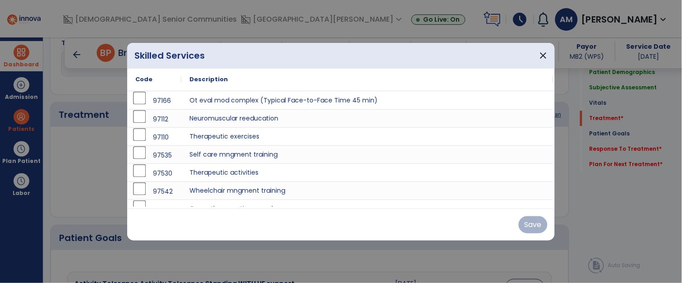
click at [142, 137] on div "97110" at bounding box center [154, 137] width 38 height 18
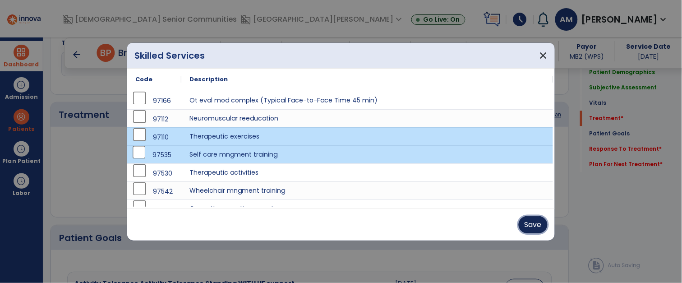
click at [525, 223] on button "Save" at bounding box center [532, 224] width 29 height 17
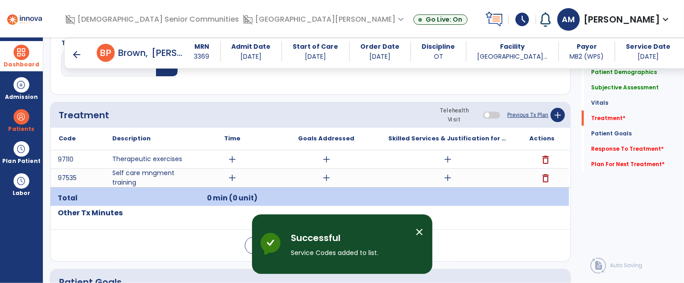
click at [232, 179] on span "add" at bounding box center [232, 177] width 11 height 11
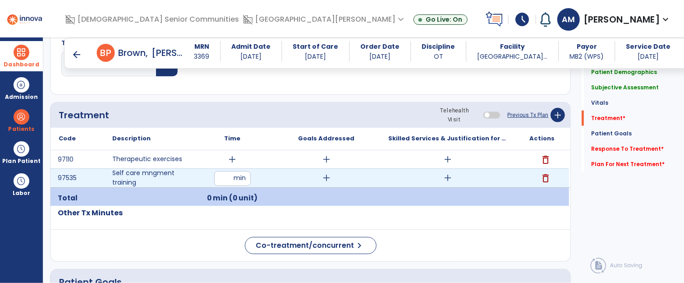
type input "**"
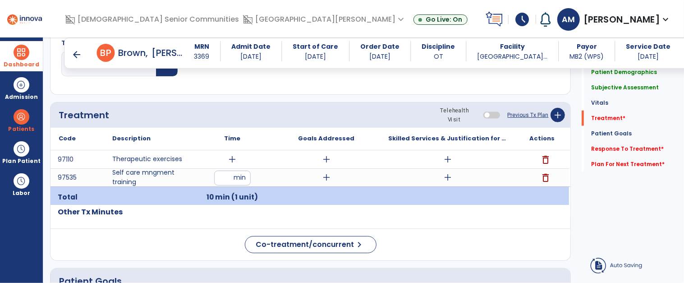
click at [229, 162] on span "add" at bounding box center [232, 159] width 11 height 11
click at [227, 165] on span "add" at bounding box center [232, 159] width 11 height 11
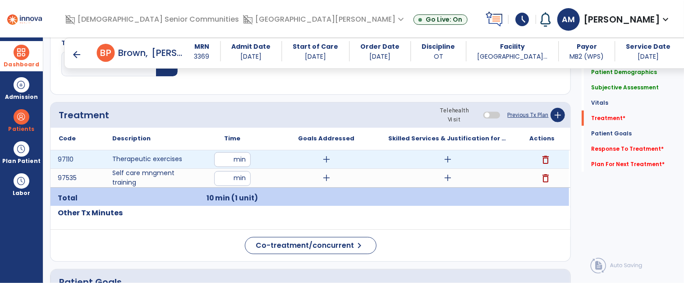
type input "**"
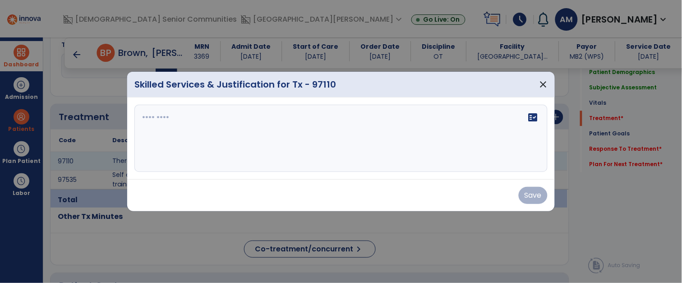
click at [403, 159] on div "fact_check" at bounding box center [340, 139] width 413 height 68
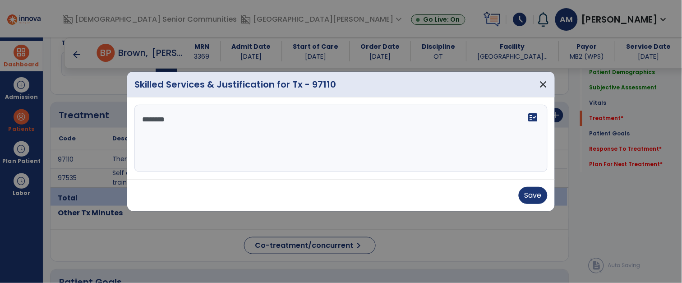
click at [336, 253] on div at bounding box center [341, 141] width 682 height 283
click at [201, 122] on textarea "*******" at bounding box center [341, 138] width 412 height 67
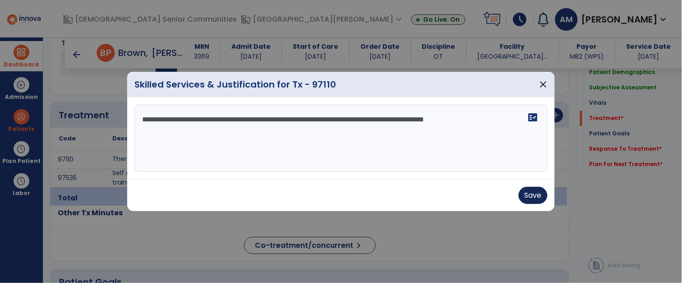
type textarea "**********"
click at [537, 193] on button "Save" at bounding box center [532, 195] width 29 height 17
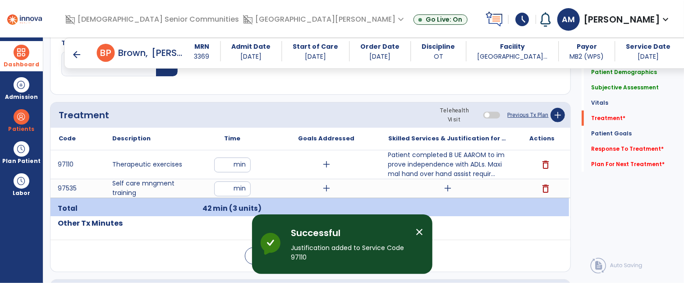
click at [448, 187] on span "add" at bounding box center [447, 188] width 11 height 11
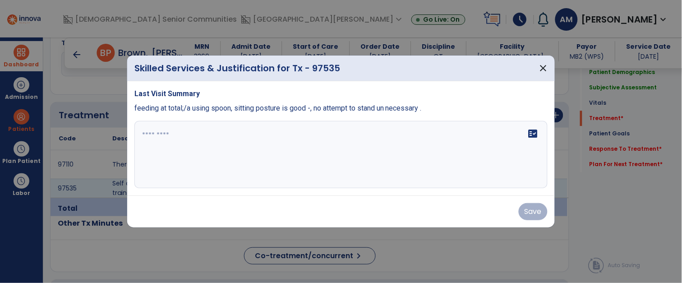
click at [417, 160] on div "fact_check" at bounding box center [340, 155] width 413 height 68
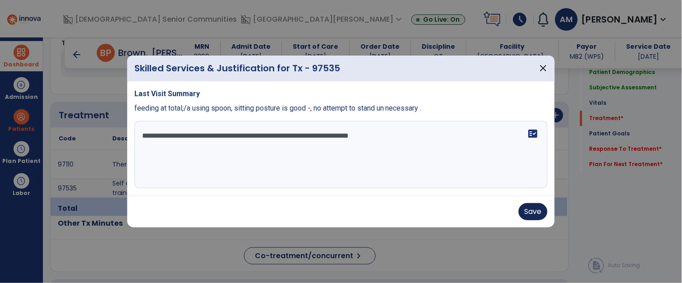
type textarea "**********"
click at [542, 215] on button "Save" at bounding box center [532, 211] width 29 height 17
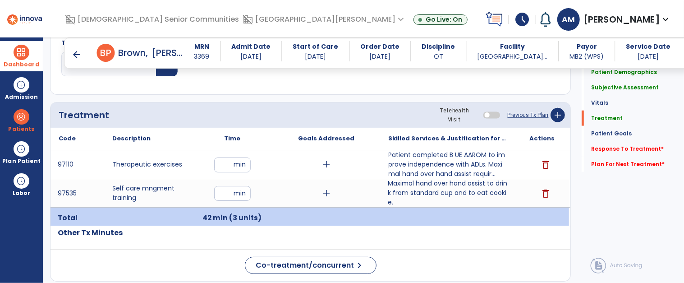
click at [455, 197] on span "Maximal hand over hand assist to drink from standard cup and to eat cookie." at bounding box center [447, 193] width 119 height 28
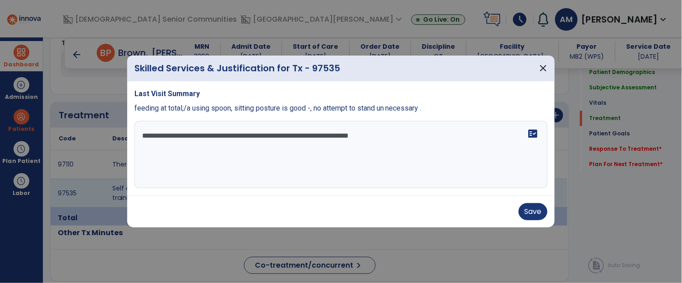
click at [448, 134] on textarea "**********" at bounding box center [341, 154] width 412 height 67
type textarea "**********"
click at [543, 220] on div "Save" at bounding box center [340, 211] width 413 height 17
click at [543, 215] on button "Save" at bounding box center [532, 211] width 29 height 17
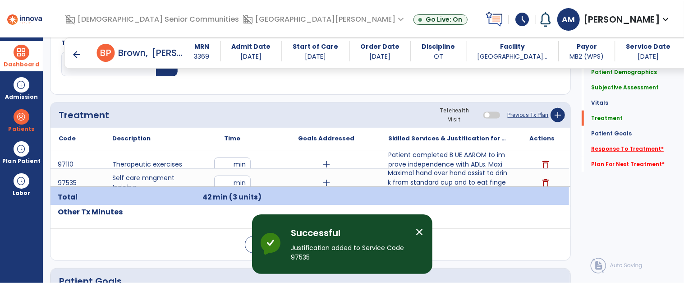
click at [648, 148] on link "Response To Treatment *" at bounding box center [627, 149] width 73 height 8
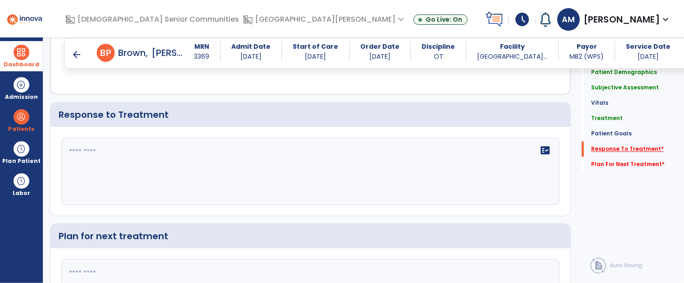
scroll to position [1194, 0]
click at [407, 189] on div "fact_check" at bounding box center [310, 171] width 498 height 68
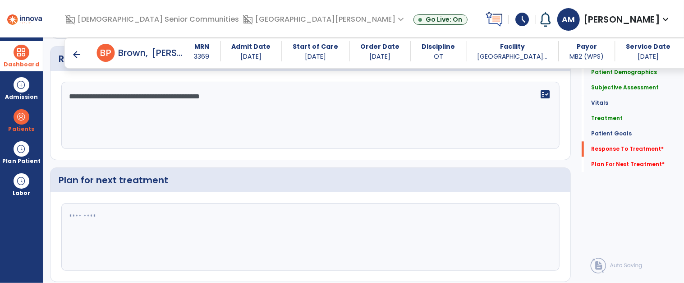
scroll to position [1280, 0]
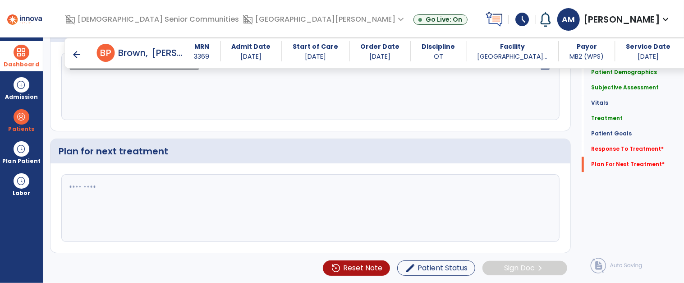
type textarea "**********"
click at [110, 209] on textarea at bounding box center [309, 207] width 495 height 67
click at [335, 215] on textarea at bounding box center [309, 207] width 495 height 67
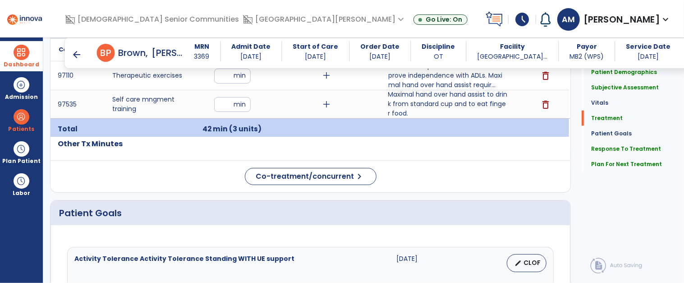
scroll to position [572, 0]
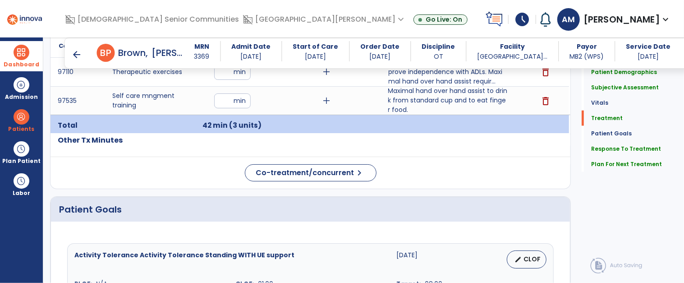
type textarea "**********"
click at [23, 57] on span at bounding box center [21, 52] width 15 height 15
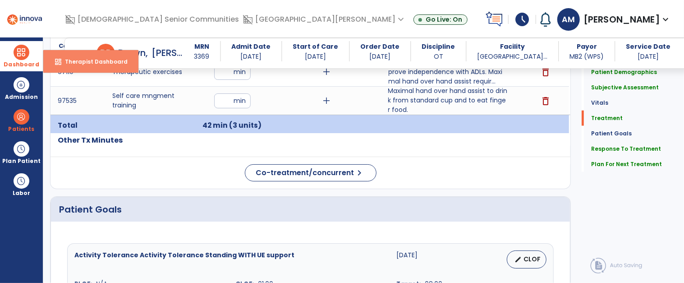
click at [83, 63] on span "Therapist Dashboard" at bounding box center [93, 62] width 70 height 8
select select "****"
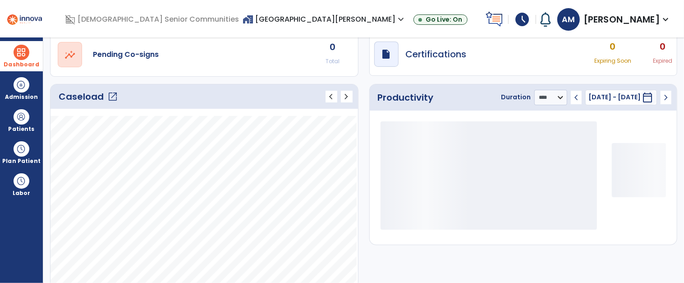
scroll to position [82, 0]
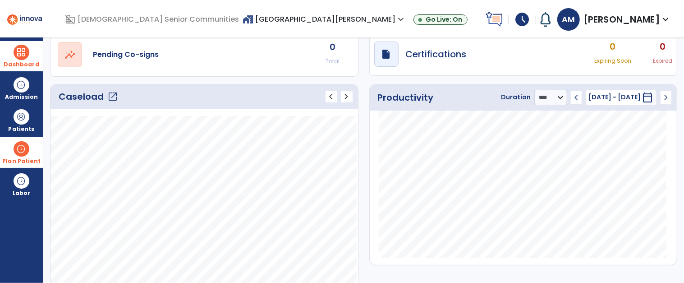
click at [20, 149] on span at bounding box center [21, 148] width 15 height 15
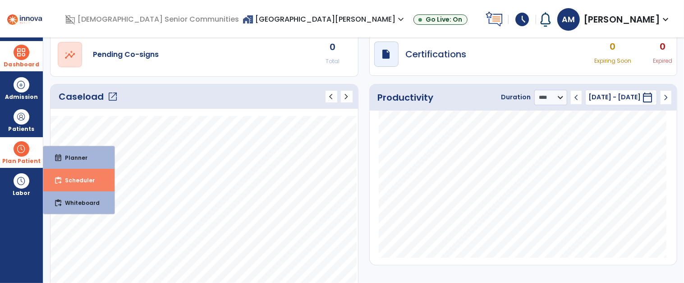
click at [77, 180] on span "Scheduler" at bounding box center [76, 180] width 37 height 8
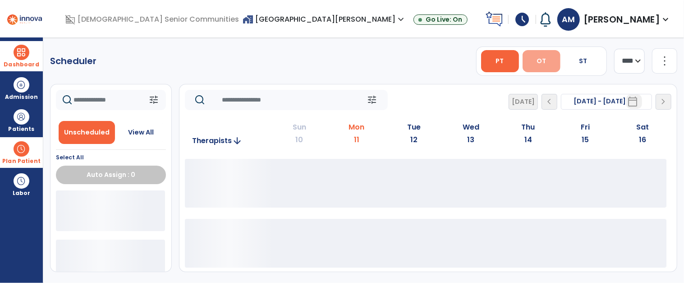
click at [536, 54] on button "OT" at bounding box center [541, 61] width 38 height 22
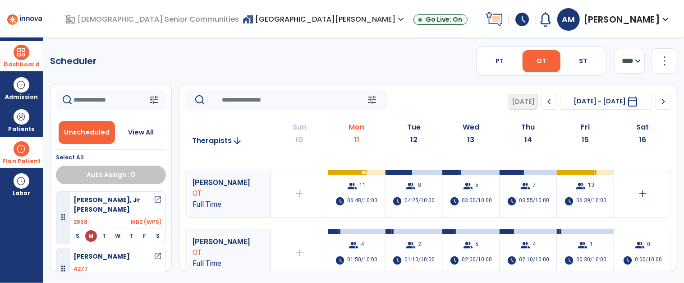
scroll to position [51, 0]
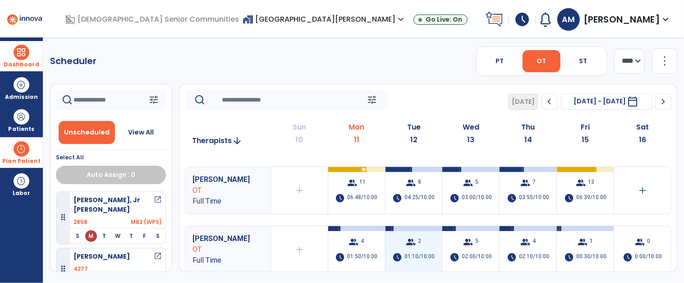
click at [428, 227] on div at bounding box center [413, 228] width 57 height 5
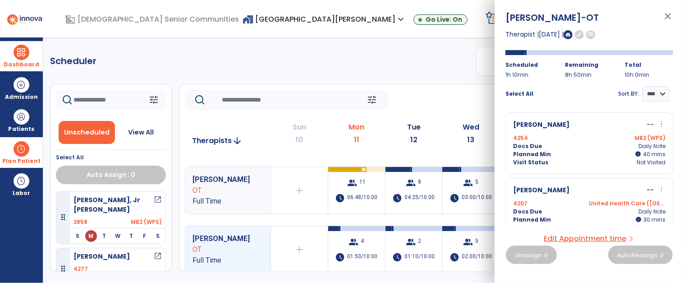
click at [672, 12] on span "close" at bounding box center [667, 20] width 11 height 19
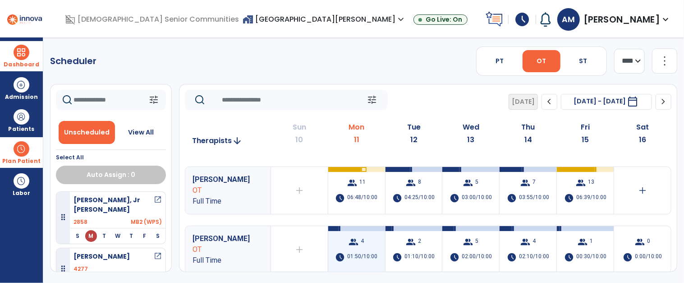
click at [367, 258] on span "01:50/10:00" at bounding box center [363, 257] width 30 height 10
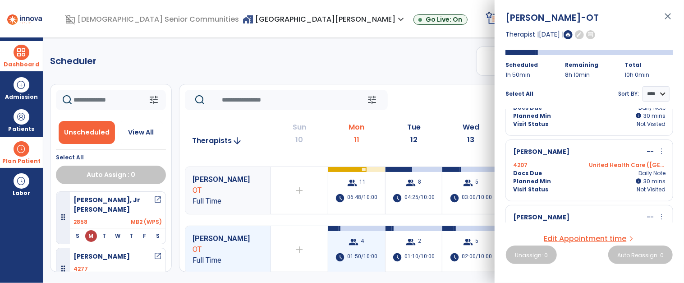
scroll to position [30, 0]
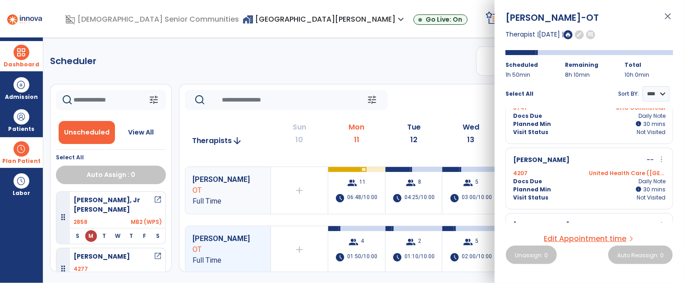
click at [668, 20] on span "close" at bounding box center [667, 20] width 11 height 19
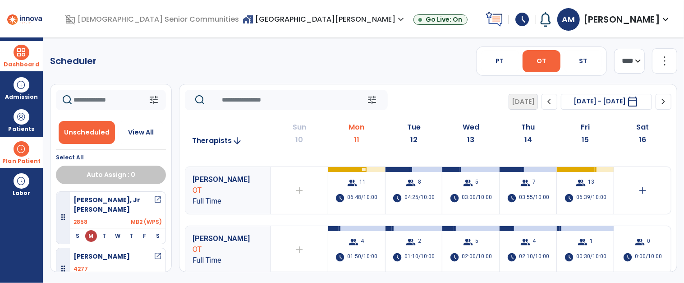
click at [544, 101] on span "chevron_left" at bounding box center [549, 101] width 11 height 11
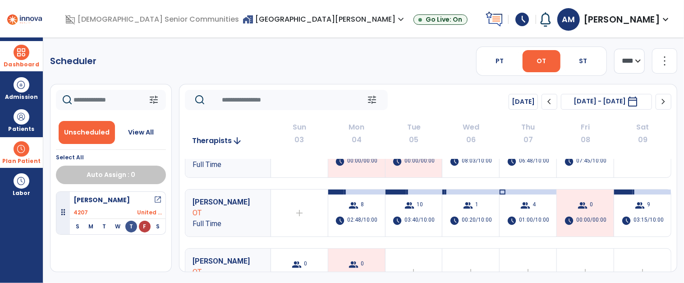
scroll to position [110, 0]
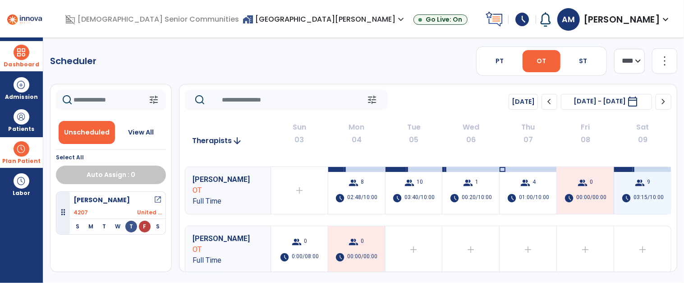
click at [658, 187] on div "group 9 schedule 03:15/10:00" at bounding box center [642, 190] width 57 height 47
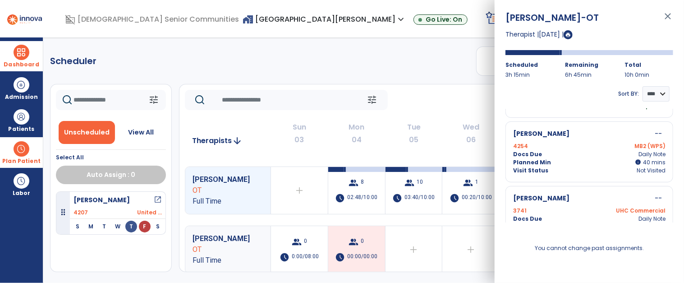
scroll to position [0, 0]
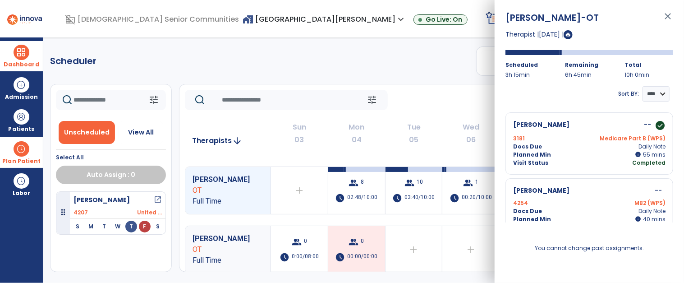
click at [642, 152] on div "[PERSON_NAME] -- check_circle 3181 Medicare Part B (WPS) Docs Due Daily Note Pl…" at bounding box center [589, 143] width 168 height 62
click at [664, 18] on span "close" at bounding box center [667, 20] width 11 height 19
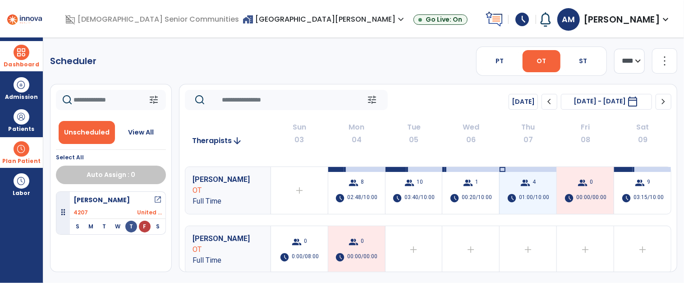
click at [532, 197] on span "01:00/10:00" at bounding box center [534, 198] width 30 height 10
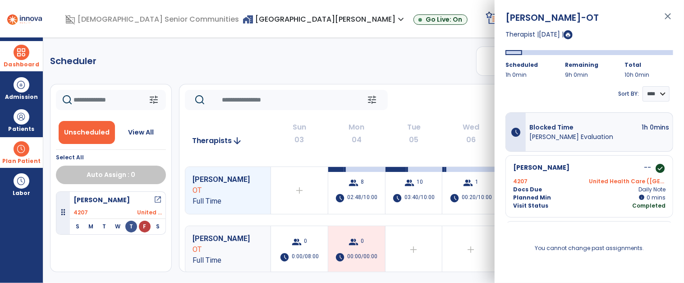
click at [665, 23] on span "close" at bounding box center [667, 20] width 11 height 19
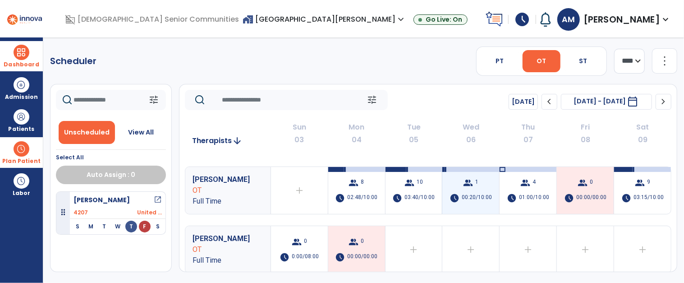
click at [479, 202] on div "group 1 schedule 00:20/10:00" at bounding box center [470, 190] width 57 height 47
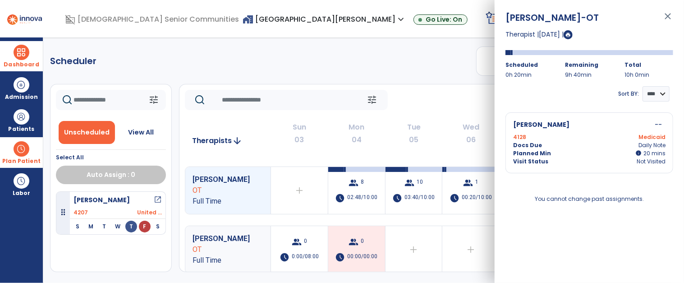
click at [665, 13] on span "close" at bounding box center [667, 20] width 11 height 19
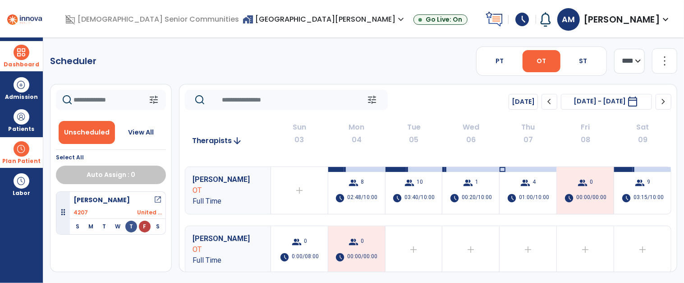
click at [666, 104] on span "chevron_right" at bounding box center [663, 101] width 11 height 11
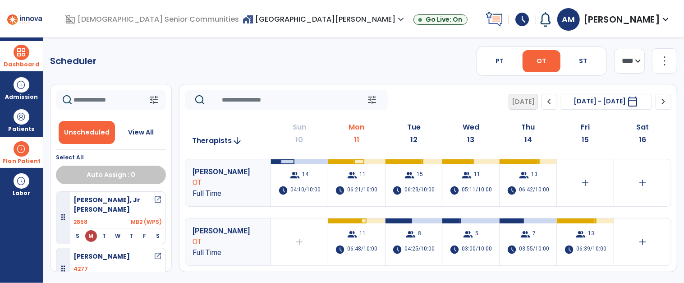
click at [15, 55] on span at bounding box center [21, 52] width 15 height 15
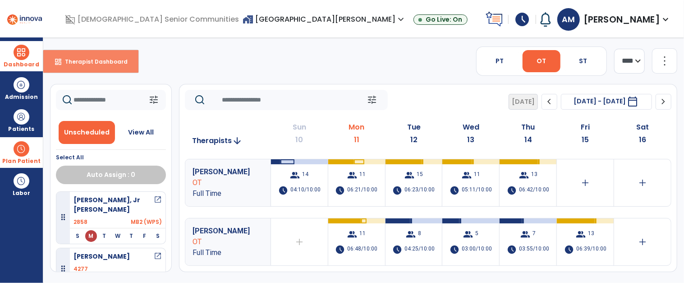
click at [83, 61] on span "Therapist Dashboard" at bounding box center [93, 62] width 70 height 8
select select "****"
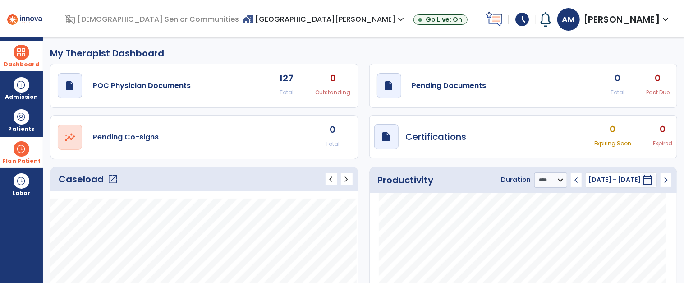
click at [112, 181] on span "open_in_new" at bounding box center [112, 179] width 11 height 11
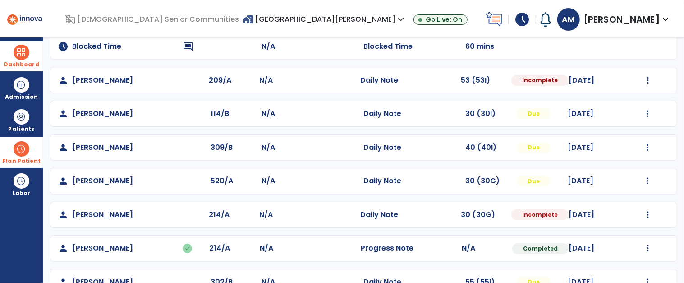
scroll to position [118, 0]
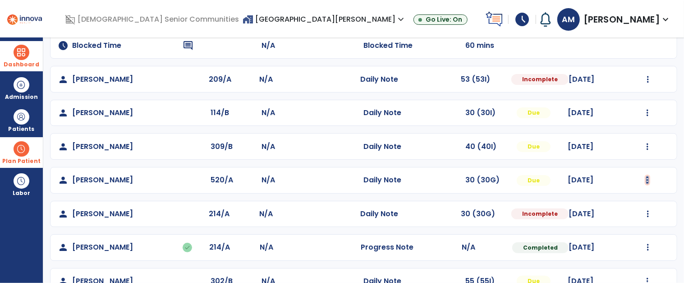
click at [646, 16] on button at bounding box center [647, 12] width 3 height 8
click at [613, 216] on button "Open Document" at bounding box center [606, 219] width 81 height 12
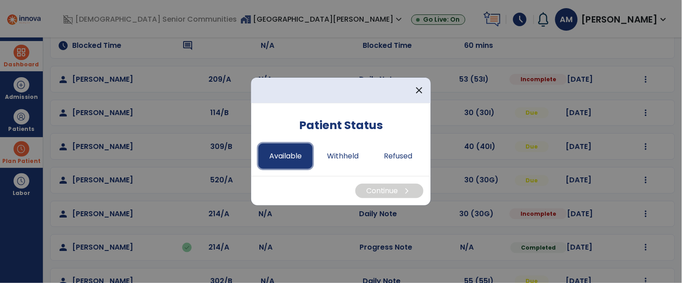
click at [288, 154] on button "Available" at bounding box center [285, 155] width 54 height 25
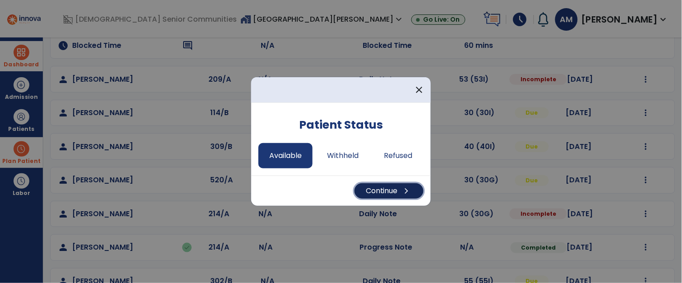
click at [391, 192] on button "Continue chevron_right" at bounding box center [388, 190] width 69 height 15
select select "*"
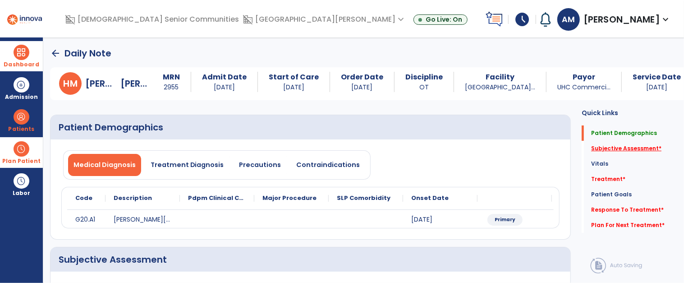
click at [648, 148] on link "Subjective Assessment *" at bounding box center [626, 148] width 70 height 8
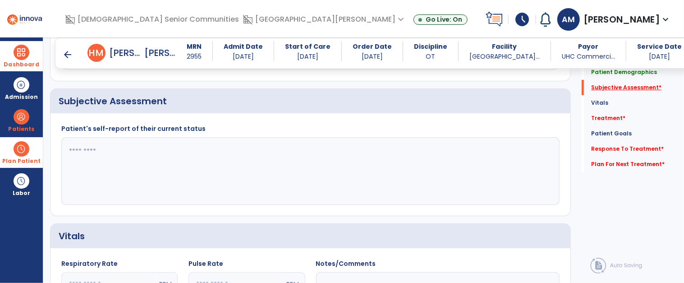
scroll to position [150, 0]
click at [348, 179] on textarea at bounding box center [309, 170] width 495 height 67
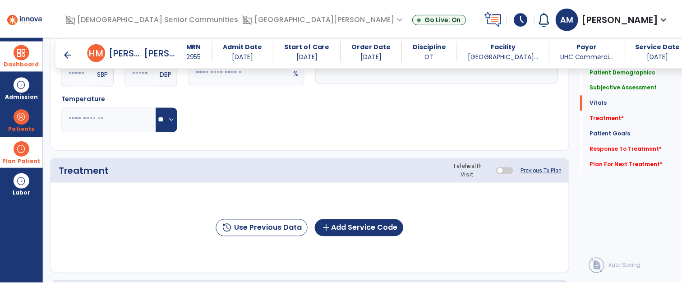
scroll to position [413, 0]
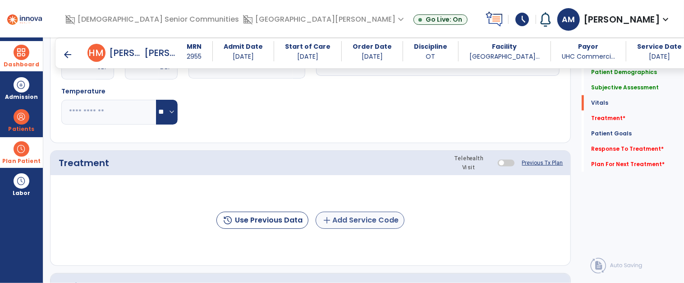
type textarea "**********"
click at [380, 220] on button "add Add Service Code" at bounding box center [360, 219] width 89 height 17
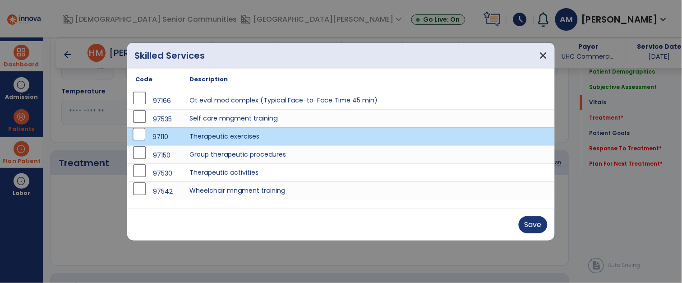
click at [532, 234] on div "Save" at bounding box center [340, 224] width 427 height 32
click at [536, 225] on button "Save" at bounding box center [532, 224] width 29 height 17
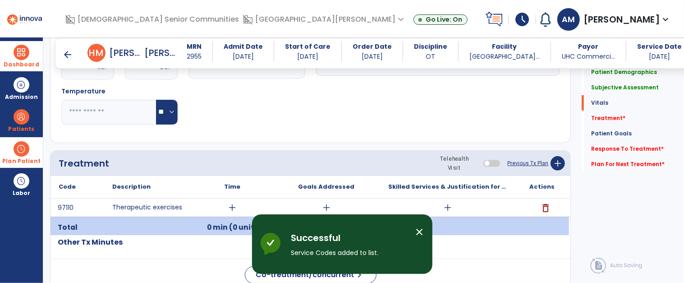
click at [236, 218] on div "0 min (0 unit)" at bounding box center [232, 227] width 81 height 21
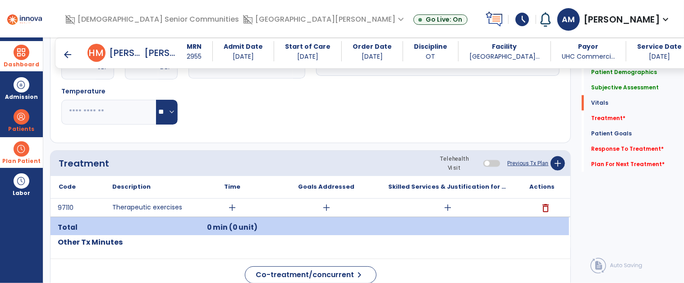
click at [229, 209] on span "add" at bounding box center [232, 207] width 11 height 11
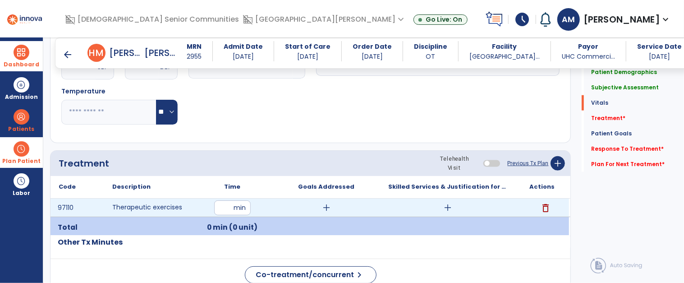
type input "**"
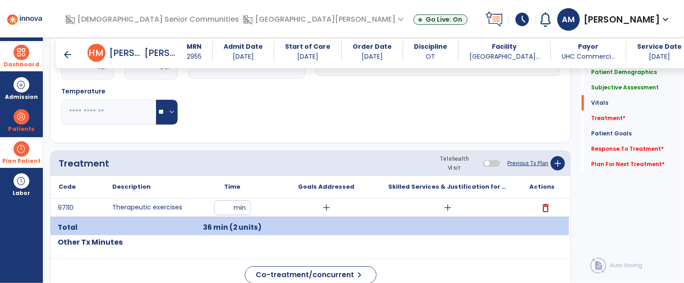
click at [445, 206] on span "add" at bounding box center [447, 207] width 11 height 11
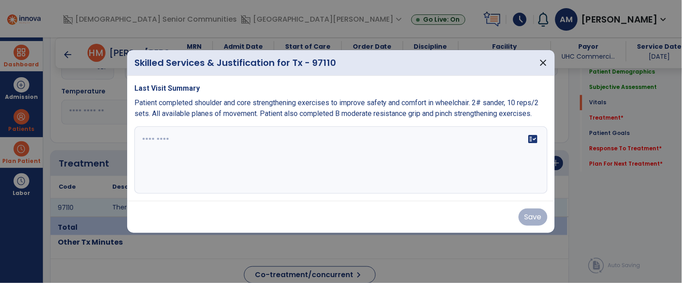
click at [379, 175] on div "fact_check" at bounding box center [340, 160] width 413 height 68
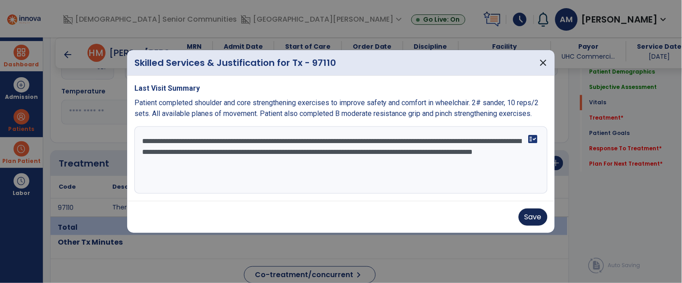
type textarea "**********"
click at [545, 220] on button "Save" at bounding box center [532, 216] width 29 height 17
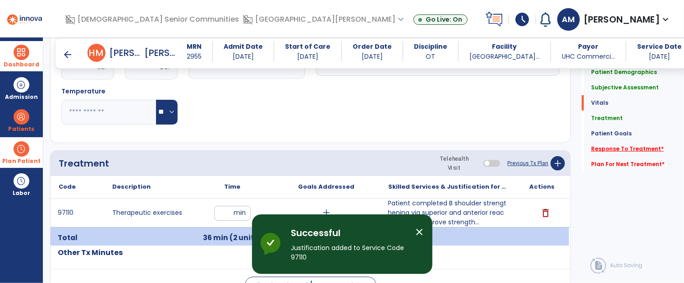
click at [661, 148] on span "*" at bounding box center [662, 149] width 3 height 8
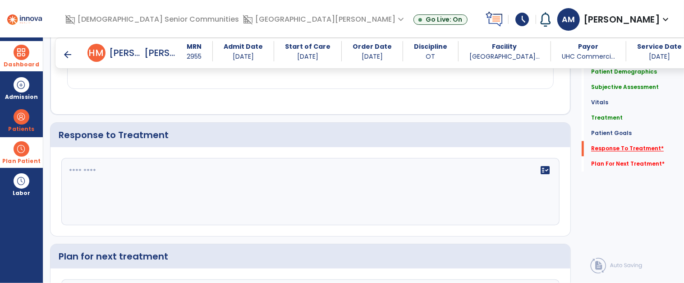
scroll to position [1007, 0]
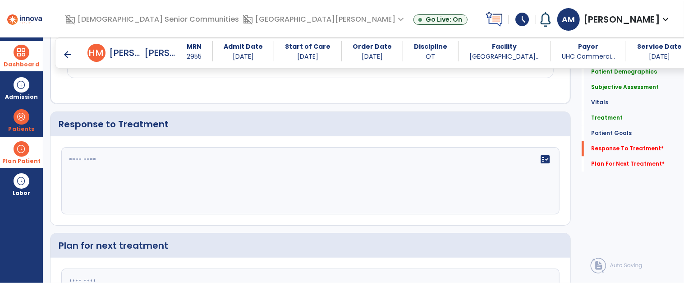
click at [392, 179] on div "fact_check" at bounding box center [310, 181] width 498 height 68
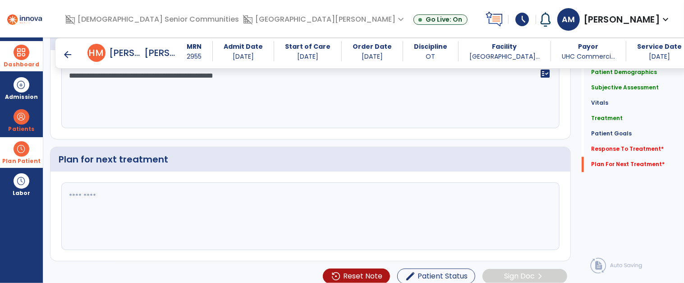
type textarea "**********"
click at [92, 192] on textarea at bounding box center [309, 216] width 495 height 67
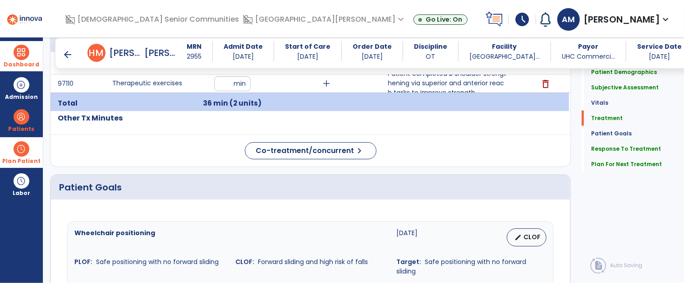
scroll to position [446, 0]
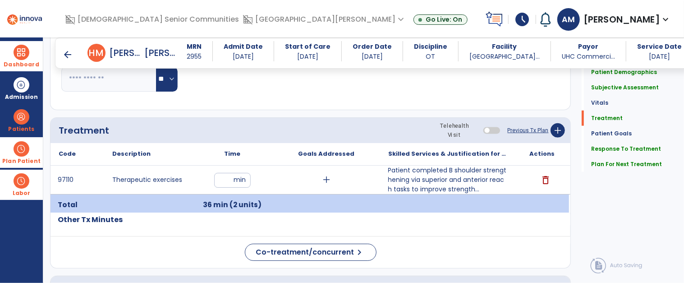
type textarea "**********"
click at [24, 190] on span "Labor" at bounding box center [22, 192] width 18 height 5
click at [66, 186] on span "Timecards" at bounding box center [77, 190] width 38 height 8
select select "****"
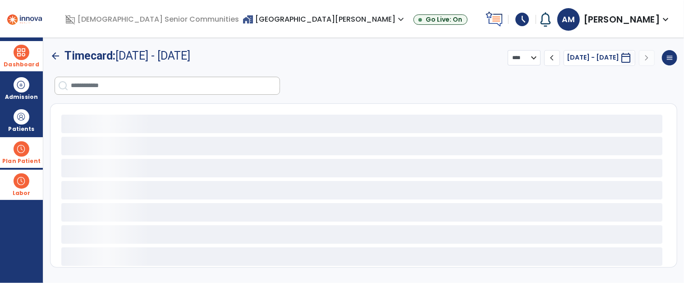
select select "***"
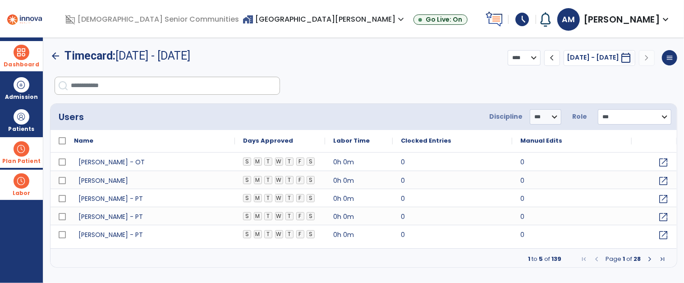
click at [106, 85] on input "search" at bounding box center [175, 85] width 209 height 17
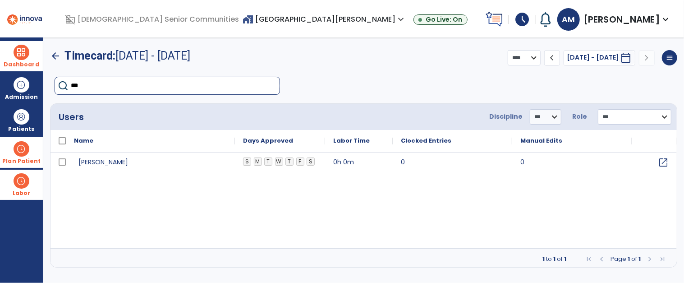
type input "****"
click at [667, 156] on span "open_in_new" at bounding box center [663, 161] width 11 height 11
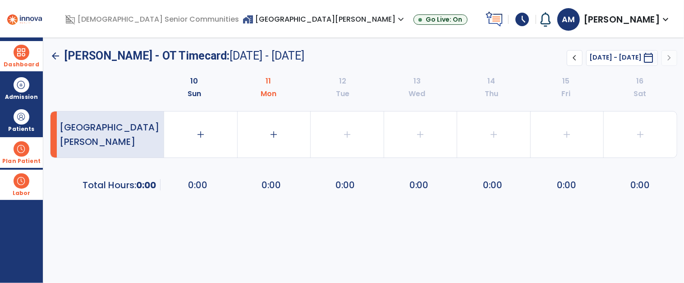
click at [569, 59] on span "chevron_left" at bounding box center [574, 57] width 11 height 11
click at [569, 60] on span "chevron_left" at bounding box center [574, 57] width 11 height 11
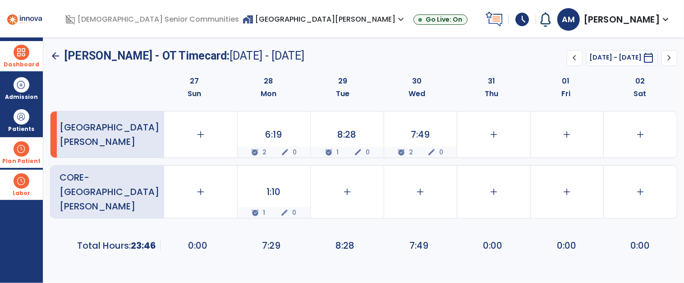
click at [60, 52] on div "arrow_back" at bounding box center [55, 55] width 11 height 11
select select "****"
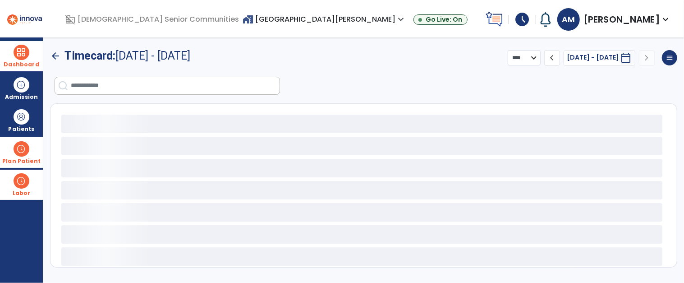
select select "***"
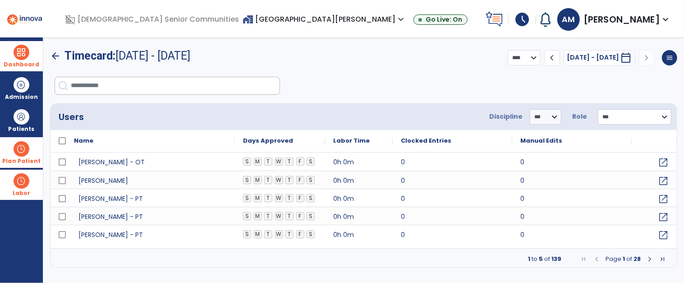
click at [103, 87] on input "search" at bounding box center [175, 85] width 209 height 17
type input "***"
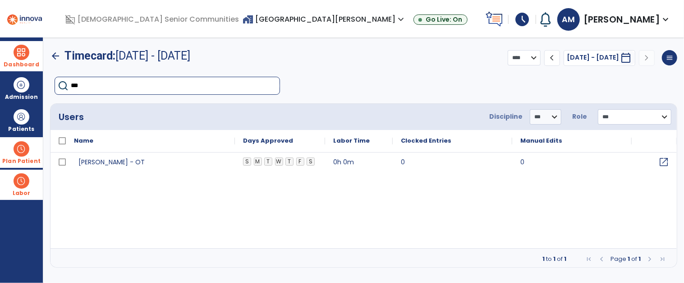
click at [659, 157] on span "open_in_new" at bounding box center [663, 161] width 11 height 11
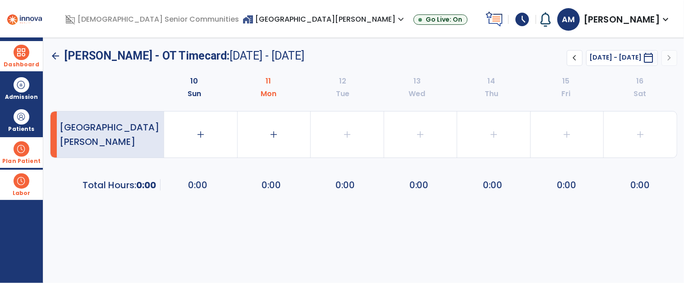
click at [569, 60] on span "chevron_left" at bounding box center [574, 57] width 11 height 11
click at [569, 62] on span "chevron_left" at bounding box center [574, 57] width 11 height 11
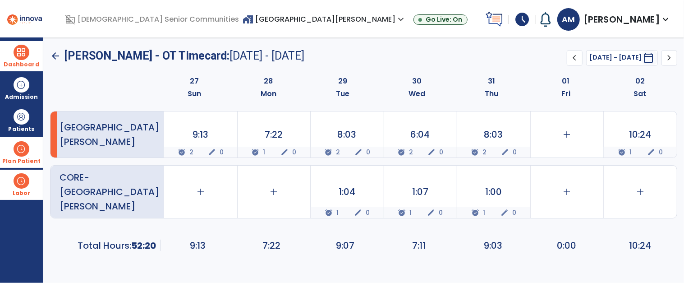
click at [24, 146] on span at bounding box center [21, 148] width 15 height 15
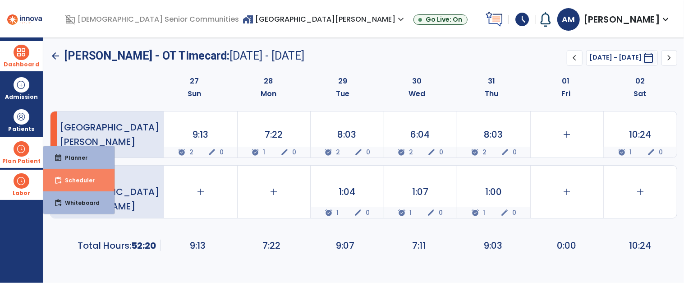
click at [70, 178] on span "Scheduler" at bounding box center [76, 180] width 37 height 8
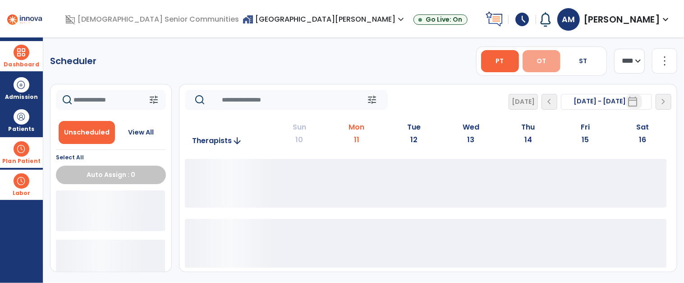
click at [536, 60] on span "OT" at bounding box center [540, 60] width 9 height 9
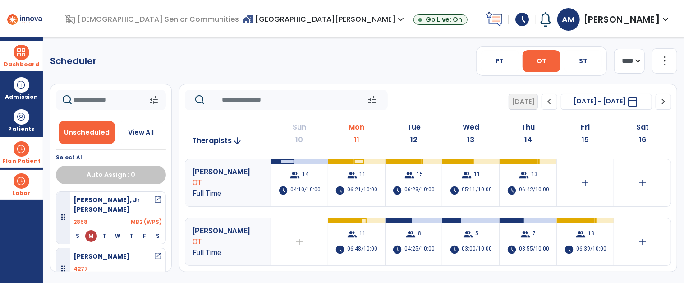
scroll to position [51, 0]
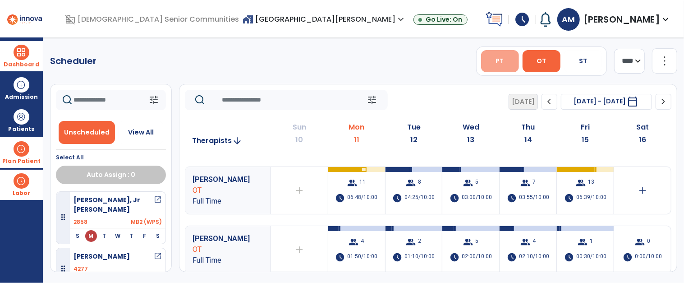
click at [496, 61] on span "PT" at bounding box center [500, 60] width 8 height 9
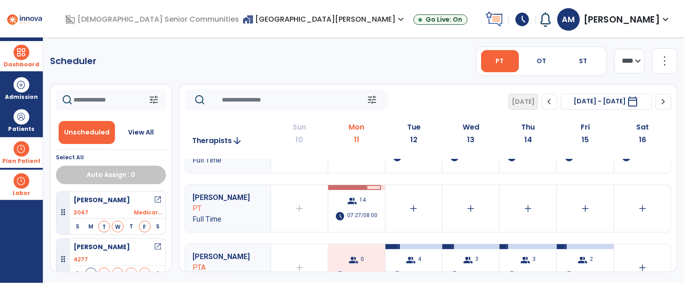
scroll to position [74, 0]
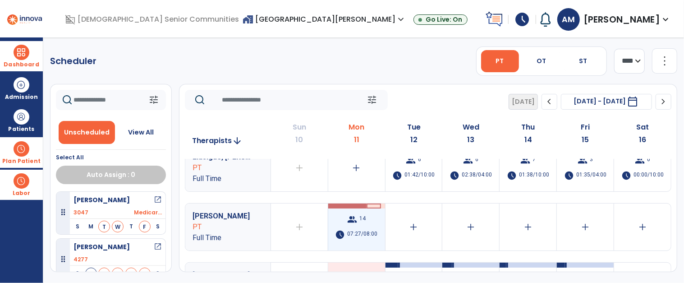
click at [374, 231] on span "07:27/08:00" at bounding box center [363, 234] width 30 height 10
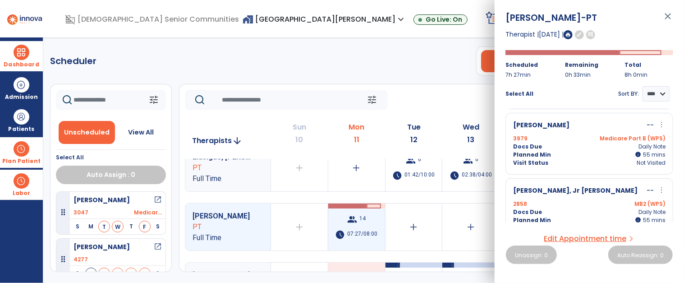
scroll to position [86, 0]
click at [21, 170] on span "Labor" at bounding box center [21, 184] width 35 height 30
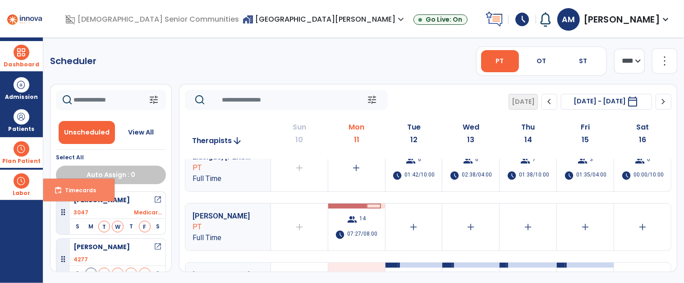
click at [86, 199] on button "content_paste_go Timecards" at bounding box center [78, 190] width 71 height 23
select select "****"
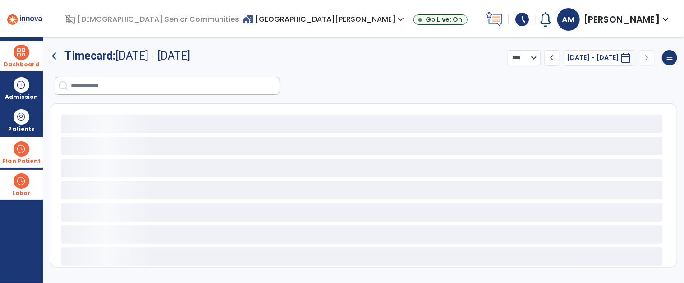
click at [232, 88] on input "search" at bounding box center [175, 85] width 209 height 17
select select "***"
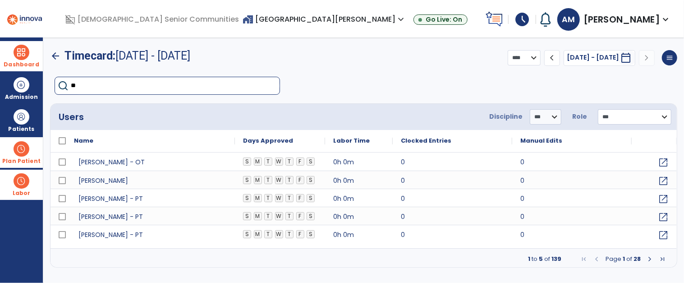
type input "***"
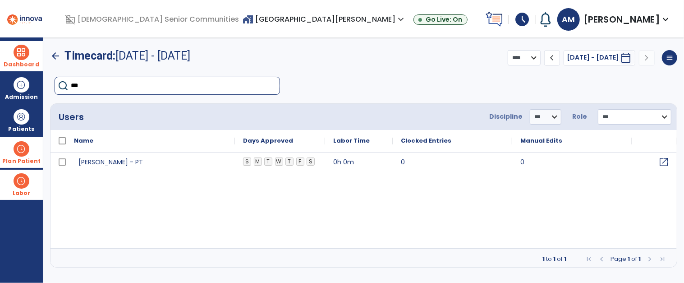
click at [664, 161] on span "open_in_new" at bounding box center [663, 161] width 11 height 11
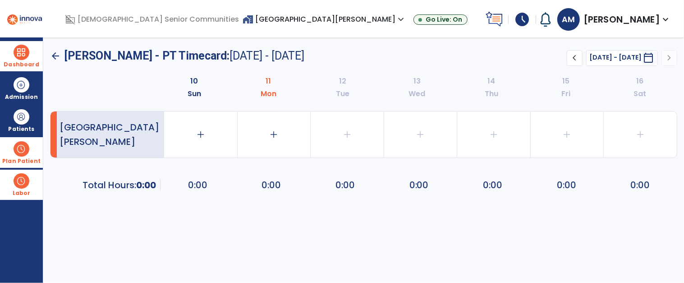
click at [569, 61] on span "chevron_left" at bounding box center [574, 57] width 11 height 11
click at [569, 60] on span "chevron_left" at bounding box center [574, 57] width 11 height 11
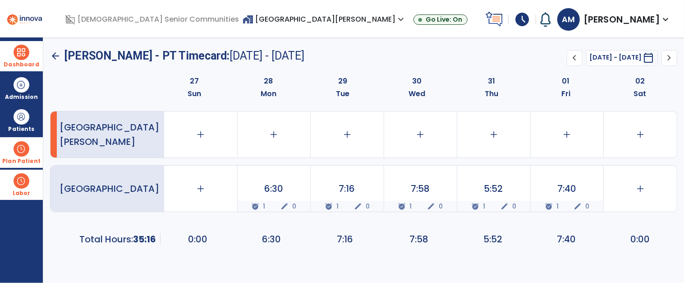
click at [569, 55] on span "chevron_left" at bounding box center [574, 57] width 11 height 11
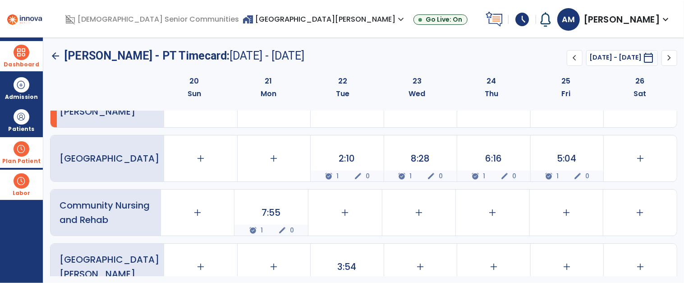
scroll to position [28, 0]
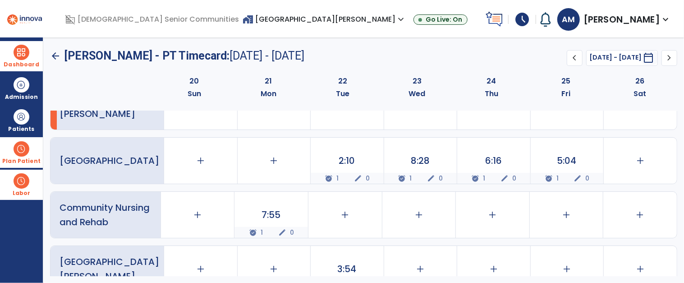
click at [569, 60] on span "chevron_left" at bounding box center [574, 57] width 11 height 11
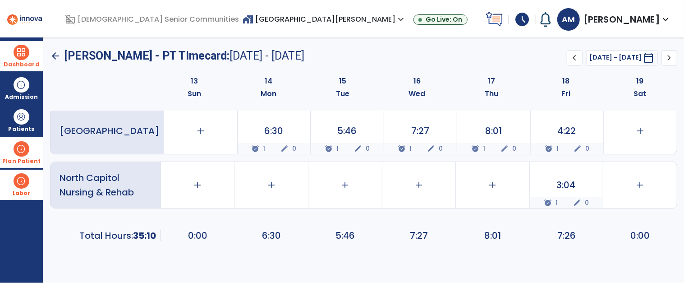
scroll to position [0, 0]
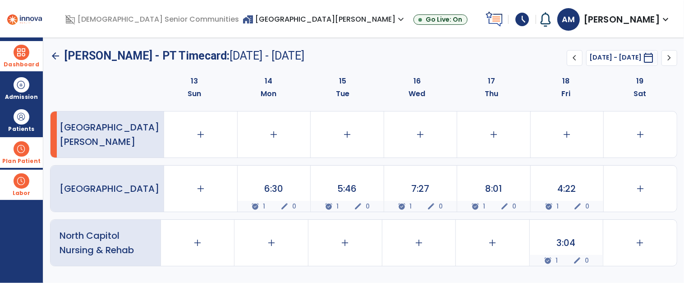
click at [569, 58] on span "chevron_left" at bounding box center [574, 57] width 11 height 11
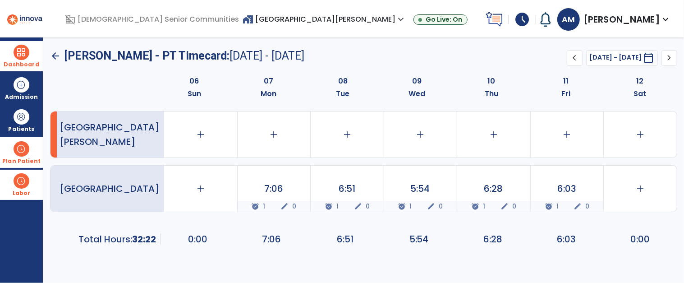
click at [670, 59] on span "chevron_right" at bounding box center [669, 57] width 11 height 11
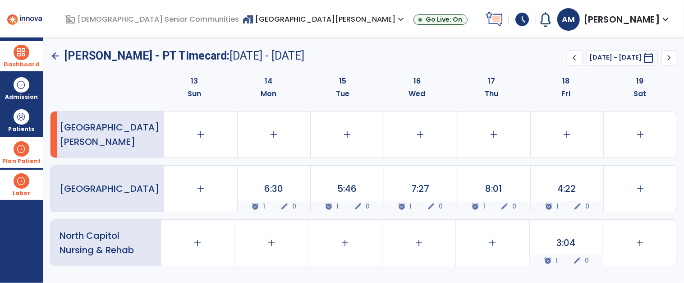
click at [673, 56] on span "chevron_right" at bounding box center [669, 57] width 11 height 11
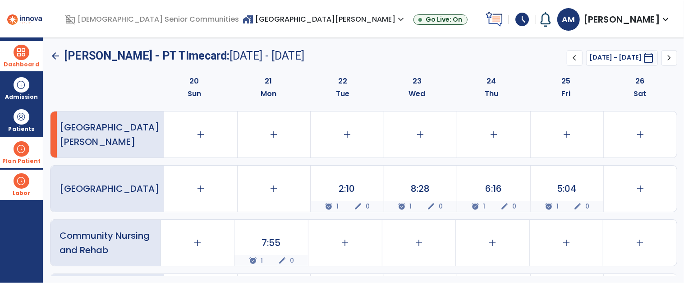
click at [673, 56] on span "chevron_right" at bounding box center [669, 57] width 11 height 11
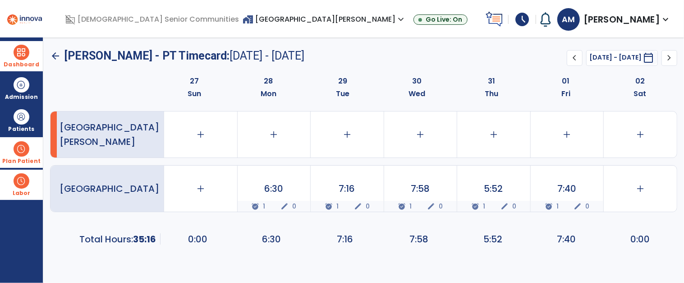
click at [21, 51] on span at bounding box center [21, 52] width 15 height 15
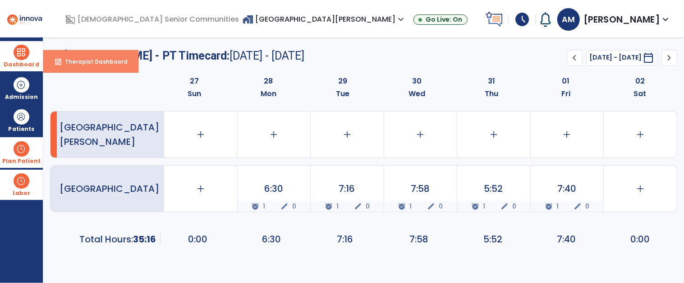
click at [83, 61] on span "Therapist Dashboard" at bounding box center [93, 62] width 70 height 8
select select "****"
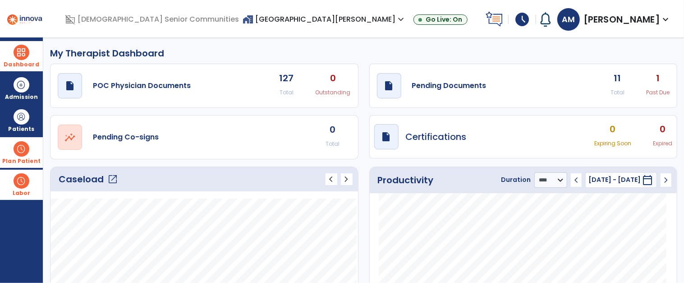
click at [635, 89] on div "11 Total 1 Past Due" at bounding box center [639, 85] width 59 height 29
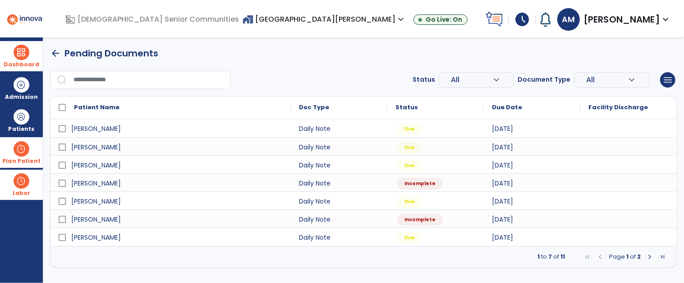
click at [652, 253] on span "Next Page" at bounding box center [649, 256] width 7 height 7
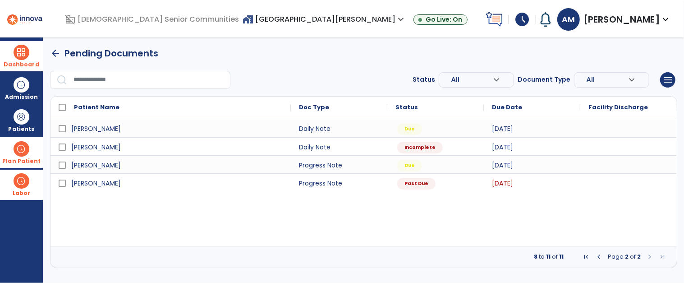
click at [599, 258] on span "Previous Page" at bounding box center [598, 256] width 7 height 7
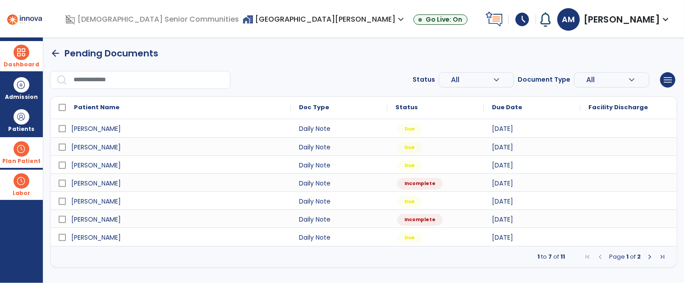
click at [386, 22] on span "home_work [GEOGRAPHIC_DATA][PERSON_NAME] expand_more" at bounding box center [325, 19] width 164 height 10
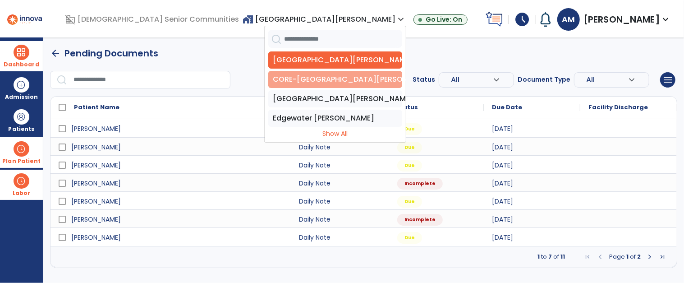
click at [376, 79] on li "CORE-[GEOGRAPHIC_DATA][PERSON_NAME]" at bounding box center [335, 79] width 134 height 17
